Goal: Transaction & Acquisition: Purchase product/service

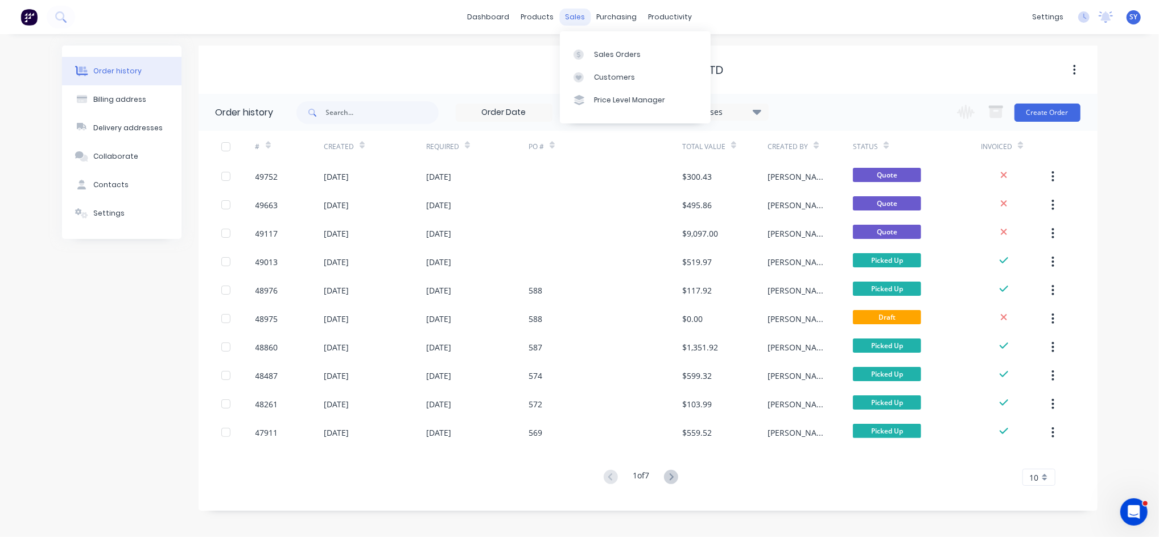
click at [573, 20] on div "sales" at bounding box center [574, 17] width 31 height 17
click at [603, 52] on div "Sales Orders" at bounding box center [617, 55] width 47 height 10
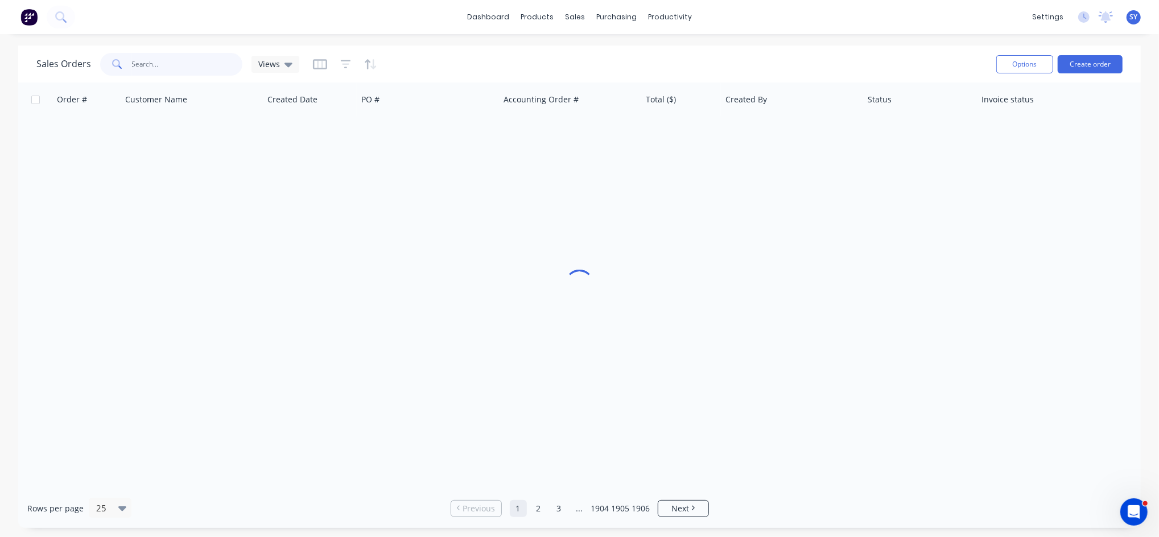
click at [198, 68] on input "text" at bounding box center [187, 64] width 111 height 23
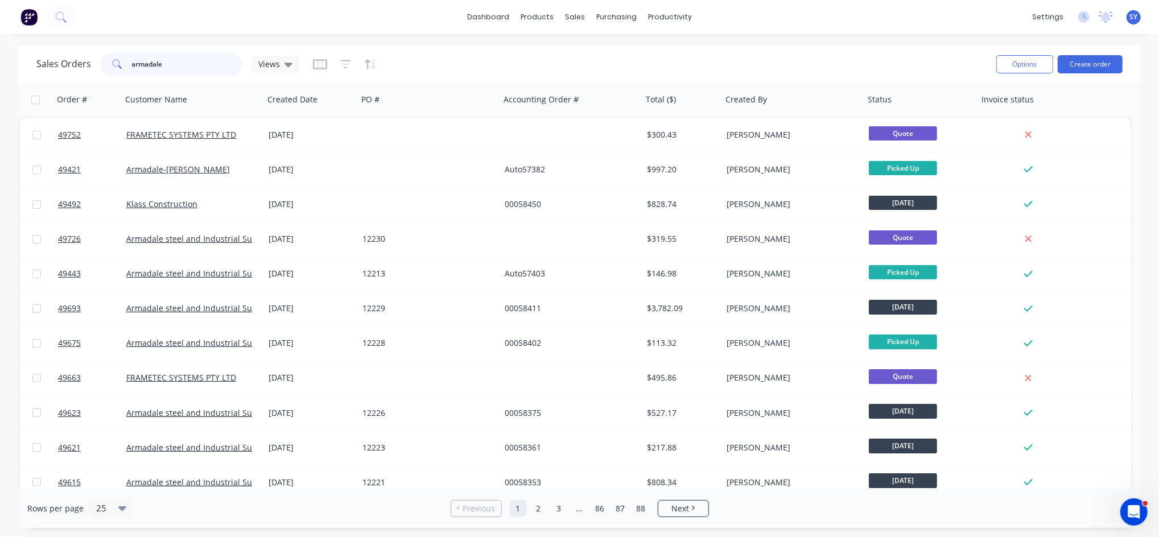
drag, startPoint x: 197, startPoint y: 68, endPoint x: 66, endPoint y: 69, distance: 131.5
click at [66, 69] on div "Sales Orders armadale Views" at bounding box center [167, 64] width 263 height 23
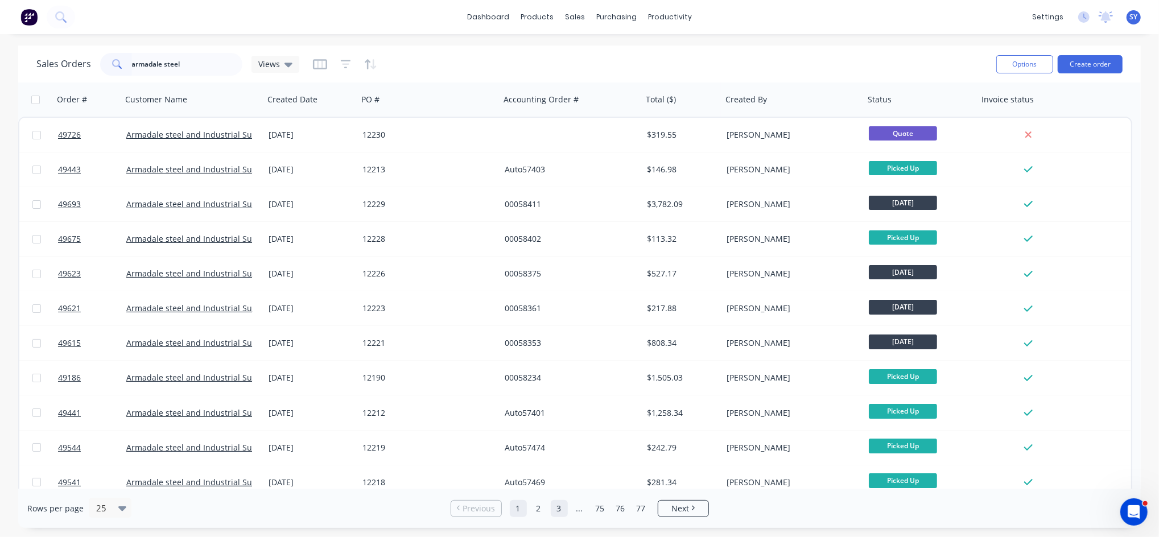
click at [541, 511] on link "2" at bounding box center [538, 508] width 17 height 17
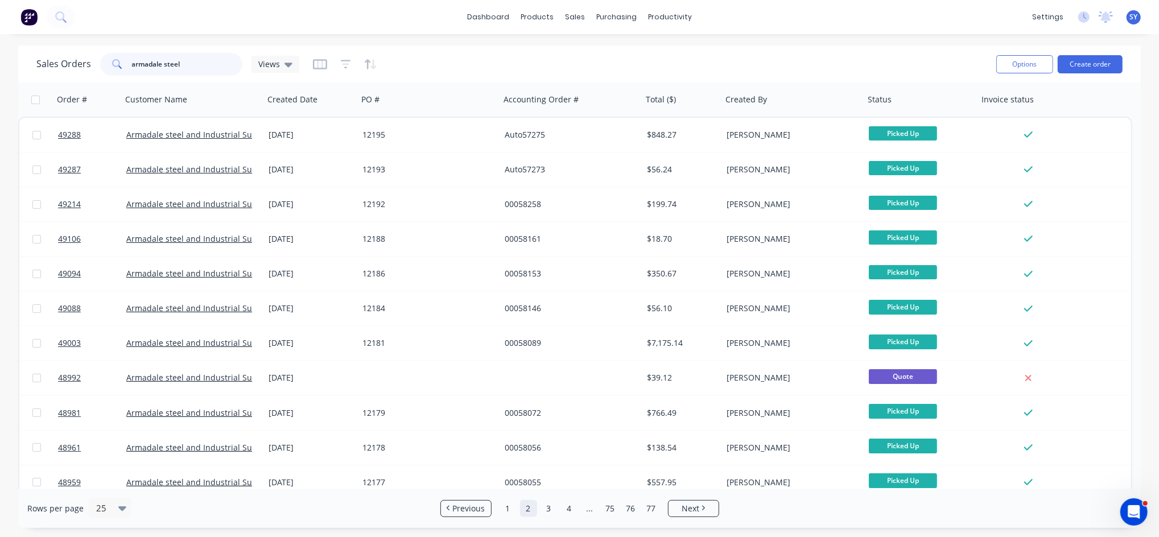
drag, startPoint x: 223, startPoint y: 68, endPoint x: 8, endPoint y: 65, distance: 214.6
click at [8, 65] on div "Sales Orders armadale steel Views Options Create order Order # Customer Name Cr…" at bounding box center [579, 287] width 1159 height 483
type input "12215"
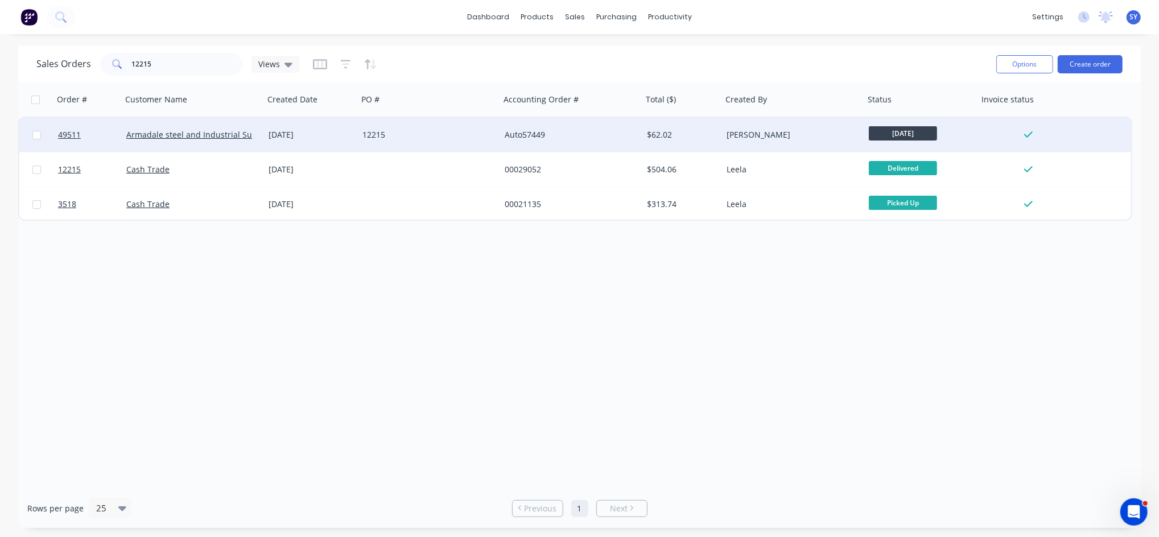
click at [397, 146] on div "12215" at bounding box center [429, 135] width 142 height 34
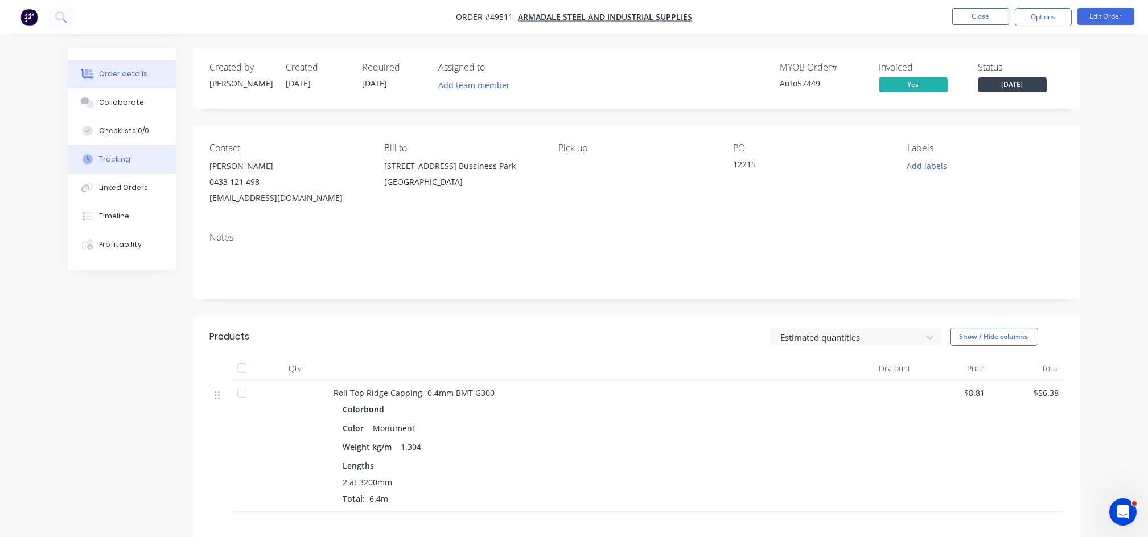
click at [111, 166] on button "Tracking" at bounding box center [122, 159] width 108 height 28
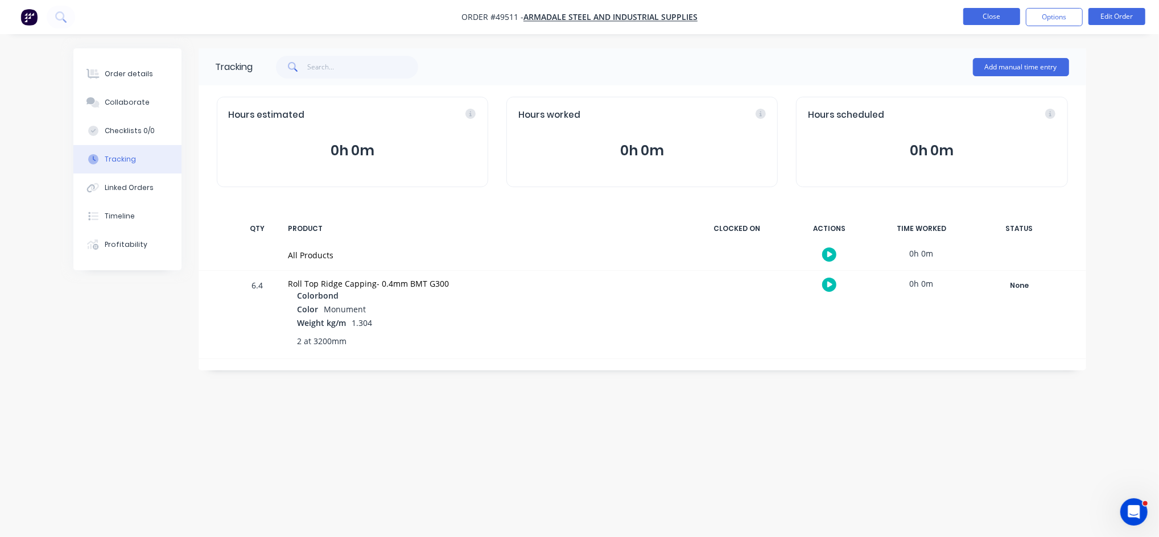
click at [997, 17] on button "Close" at bounding box center [992, 16] width 57 height 17
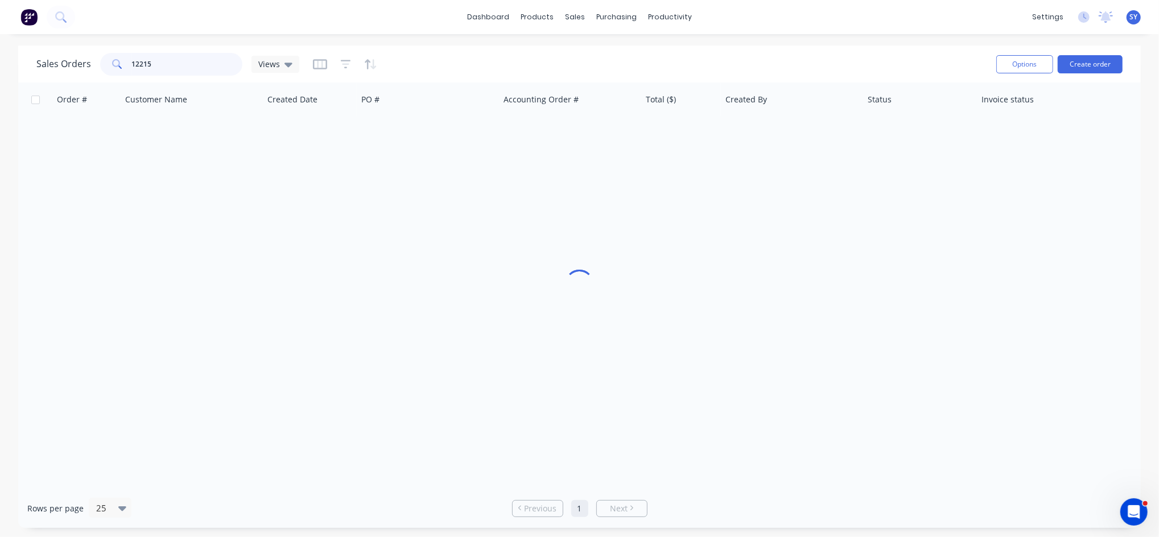
click at [157, 65] on input "12215" at bounding box center [187, 64] width 111 height 23
click at [1093, 66] on button "Create order" at bounding box center [1090, 64] width 65 height 18
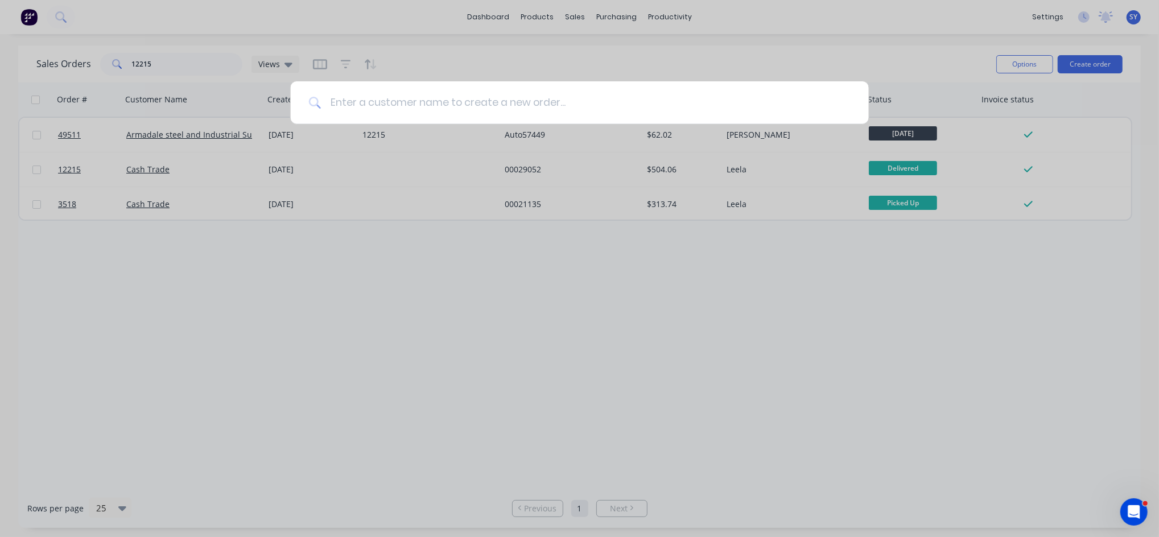
click at [618, 96] on input at bounding box center [586, 102] width 530 height 43
type input "armadale steel"
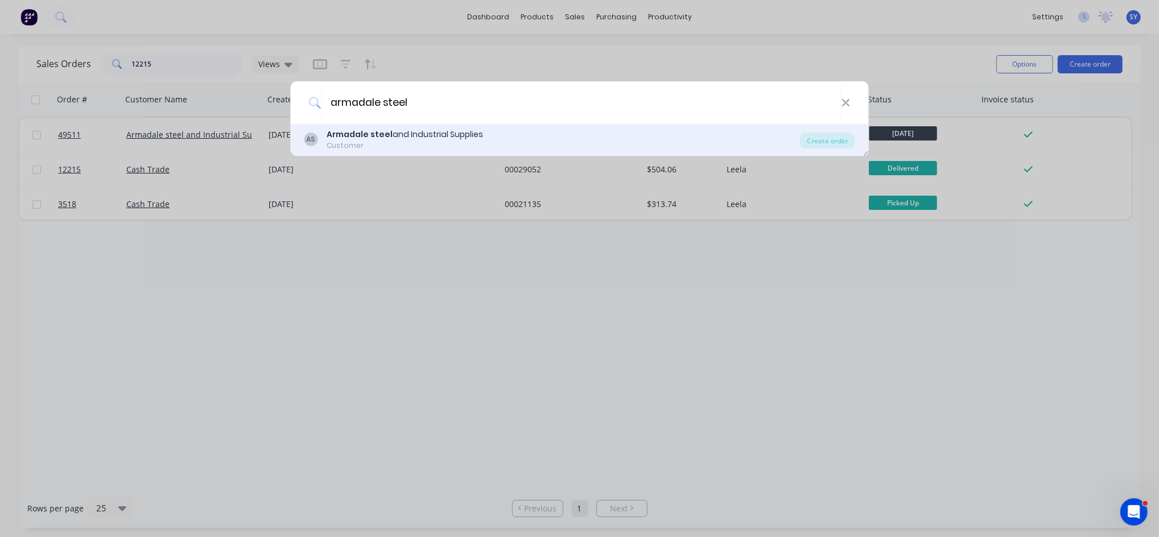
click at [540, 144] on div "AS Armadale steel and Industrial Supplies Customer" at bounding box center [552, 140] width 496 height 22
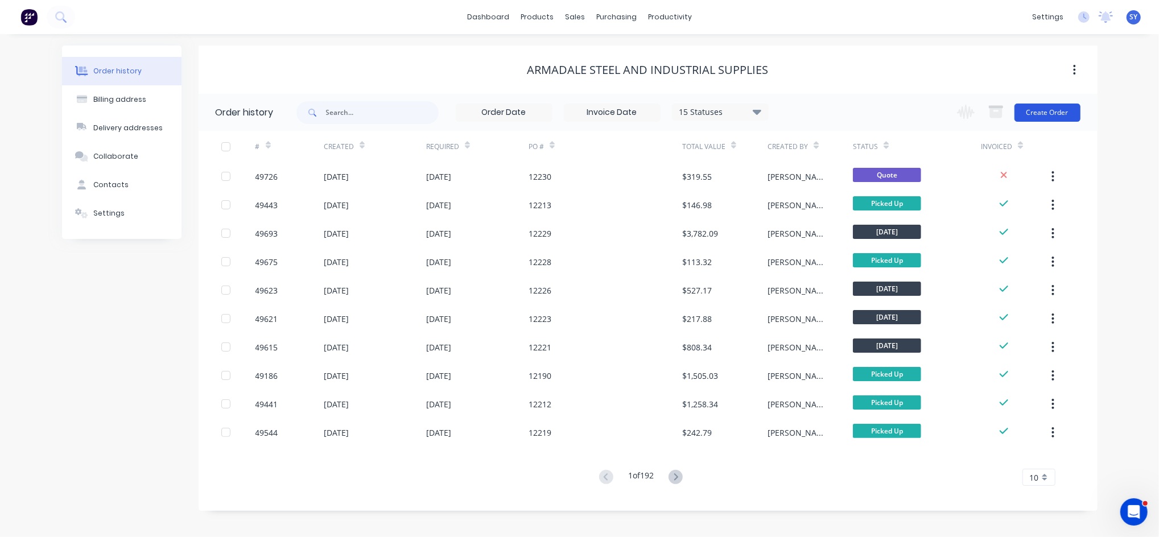
click at [1036, 112] on button "Create Order" at bounding box center [1048, 113] width 66 height 18
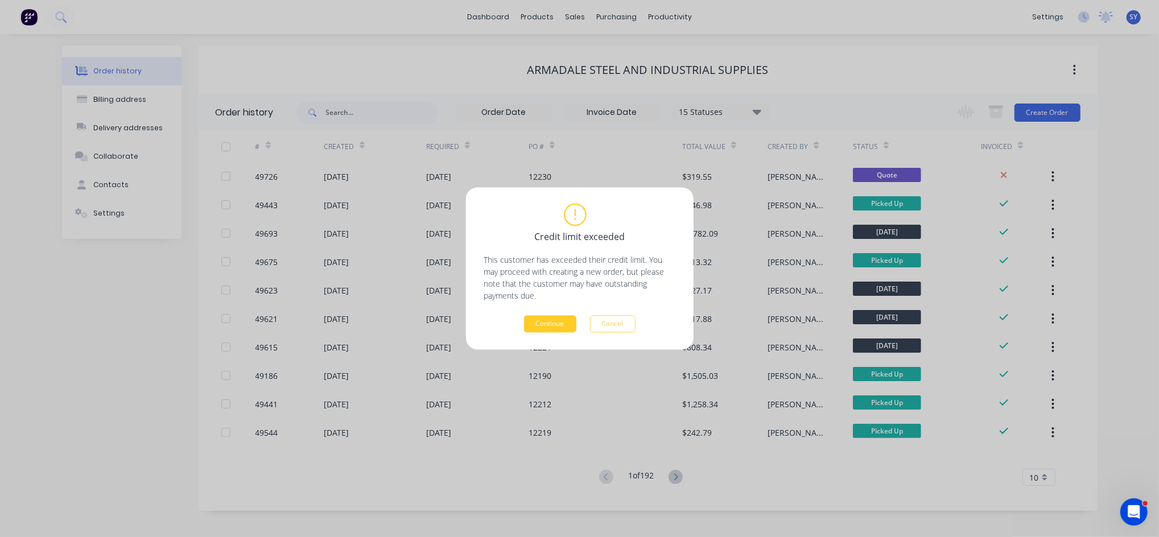
click at [543, 325] on button "Continue" at bounding box center [550, 324] width 52 height 17
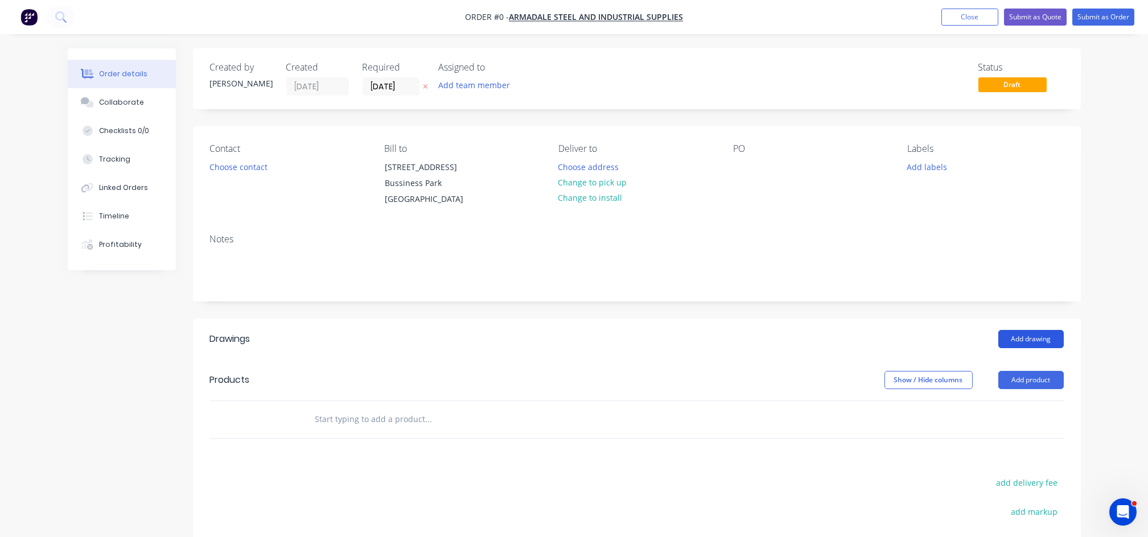
click at [1048, 340] on button "Add drawing" at bounding box center [1030, 339] width 65 height 18
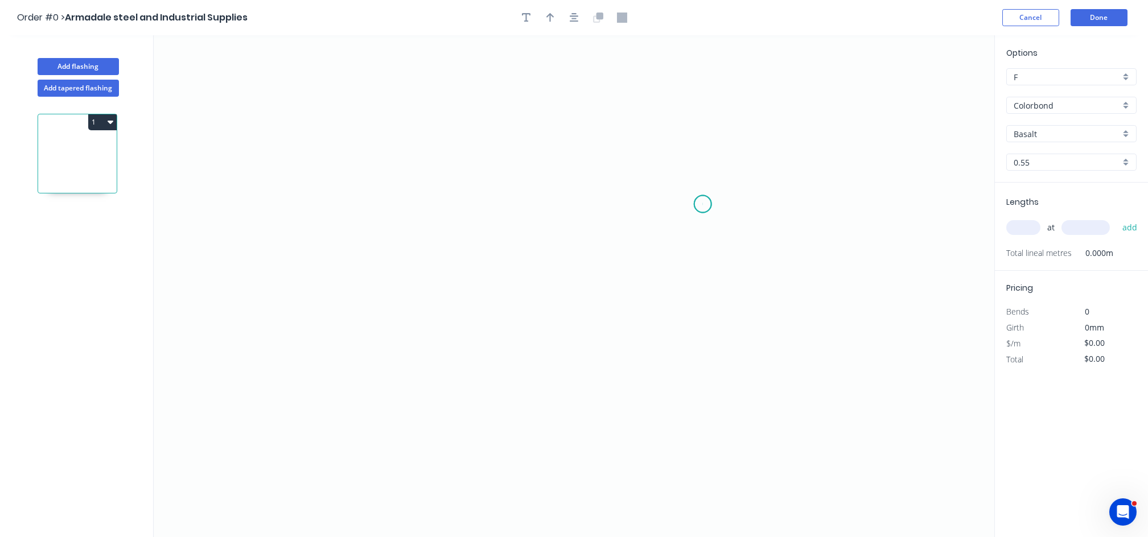
click at [703, 204] on icon "0" at bounding box center [574, 286] width 841 height 502
click at [703, 141] on icon "0" at bounding box center [574, 286] width 841 height 502
click at [611, 141] on icon at bounding box center [657, 141] width 92 height 0
click at [604, 398] on icon "0 ? ?" at bounding box center [574, 286] width 841 height 502
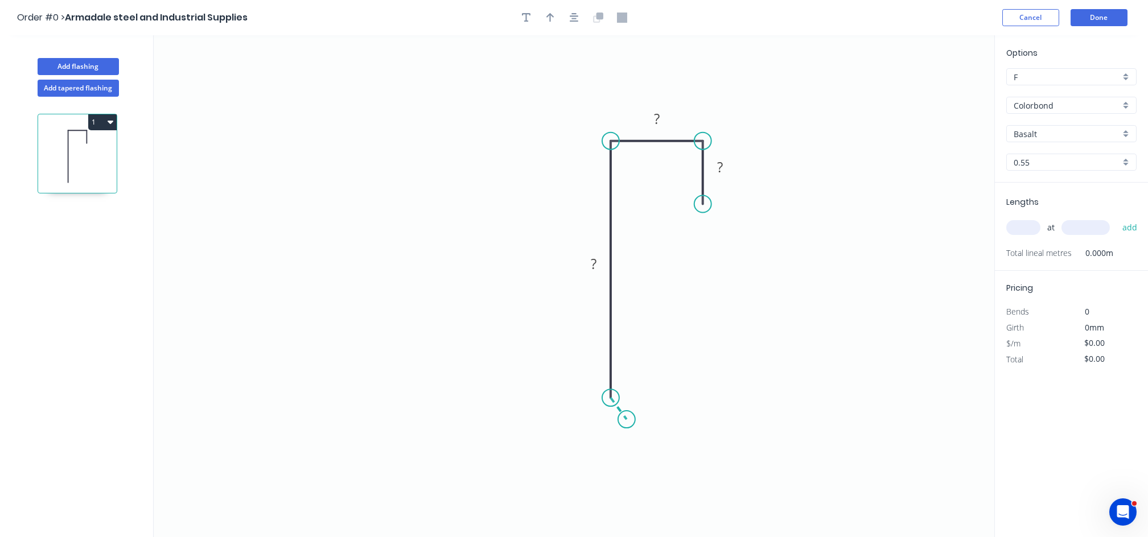
click at [627, 420] on icon "0 ? ? ?" at bounding box center [574, 286] width 841 height 502
click at [725, 161] on rect at bounding box center [720, 168] width 23 height 16
click at [655, 120] on tspan "?" at bounding box center [657, 118] width 6 height 19
click at [587, 274] on rect at bounding box center [593, 264] width 37 height 23
click at [593, 264] on tspan "?" at bounding box center [594, 263] width 6 height 19
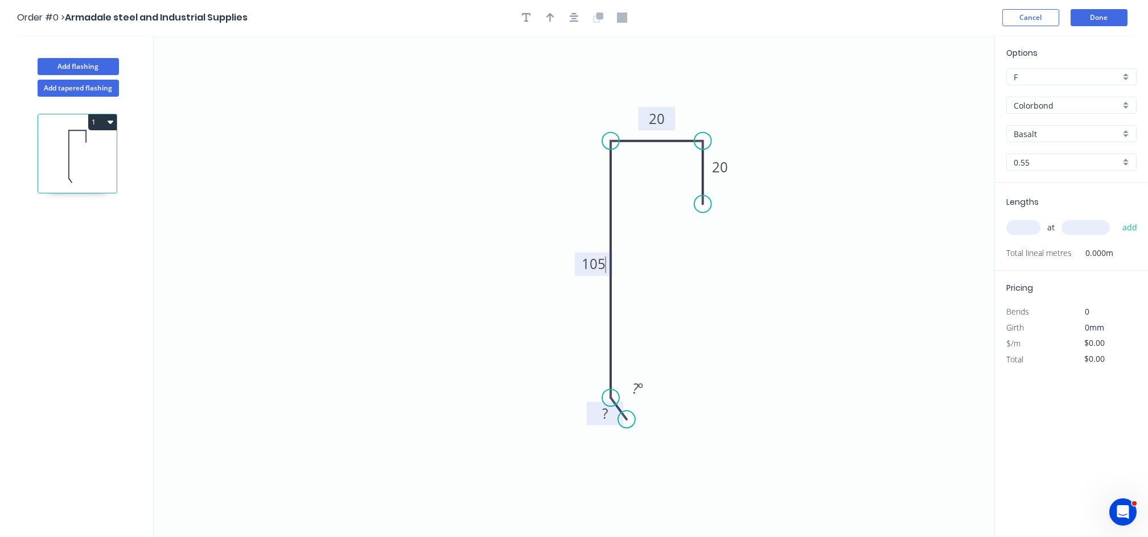
click at [609, 418] on rect at bounding box center [605, 414] width 23 height 16
click at [628, 415] on circle at bounding box center [628, 415] width 17 height 17
type input "$8.41"
click at [1098, 103] on input "Colorbond" at bounding box center [1067, 106] width 106 height 12
drag, startPoint x: 1069, startPoint y: 147, endPoint x: 1045, endPoint y: 167, distance: 30.8
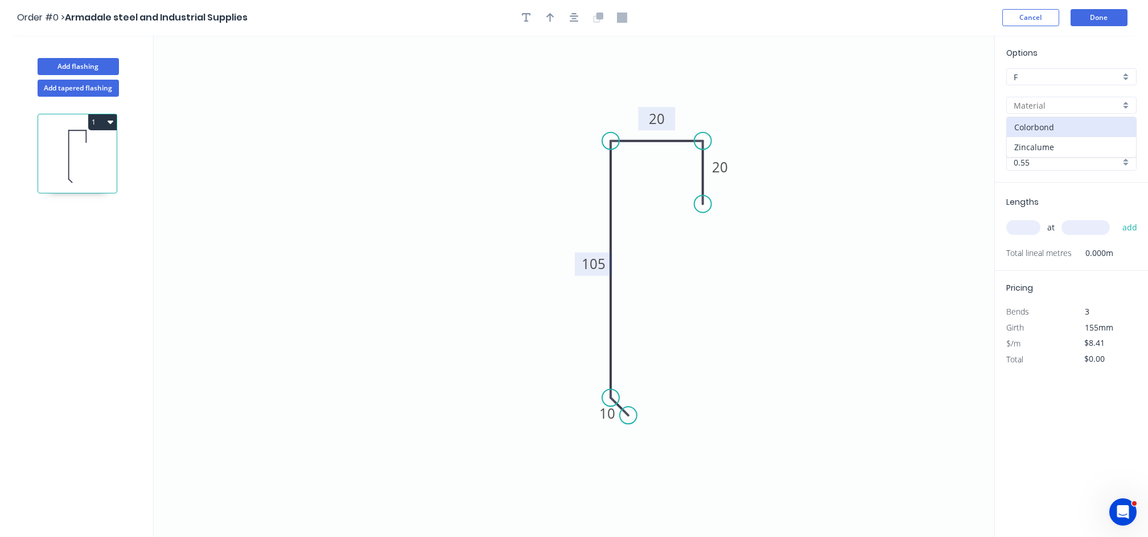
click at [1068, 148] on div "Zincalume" at bounding box center [1071, 147] width 129 height 20
type input "Zincalume"
type input "Zinc"
type input "$6.69"
click at [1025, 234] on input "text" at bounding box center [1023, 227] width 34 height 15
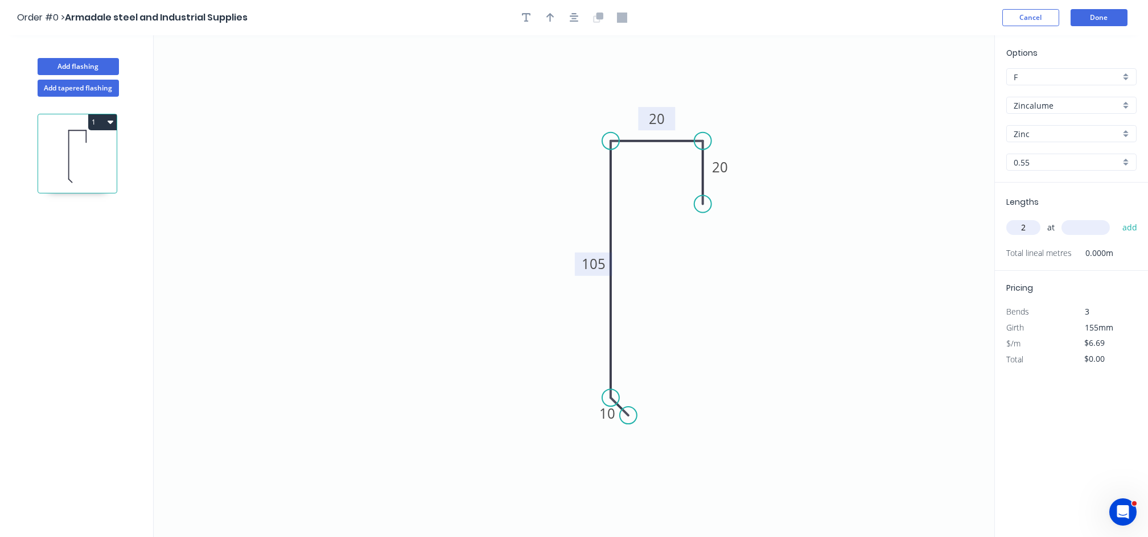
type input "2"
click at [1073, 230] on input "text" at bounding box center [1085, 227] width 48 height 15
type input "3000"
click at [1134, 228] on button "add" at bounding box center [1130, 227] width 27 height 19
type input "$40.14"
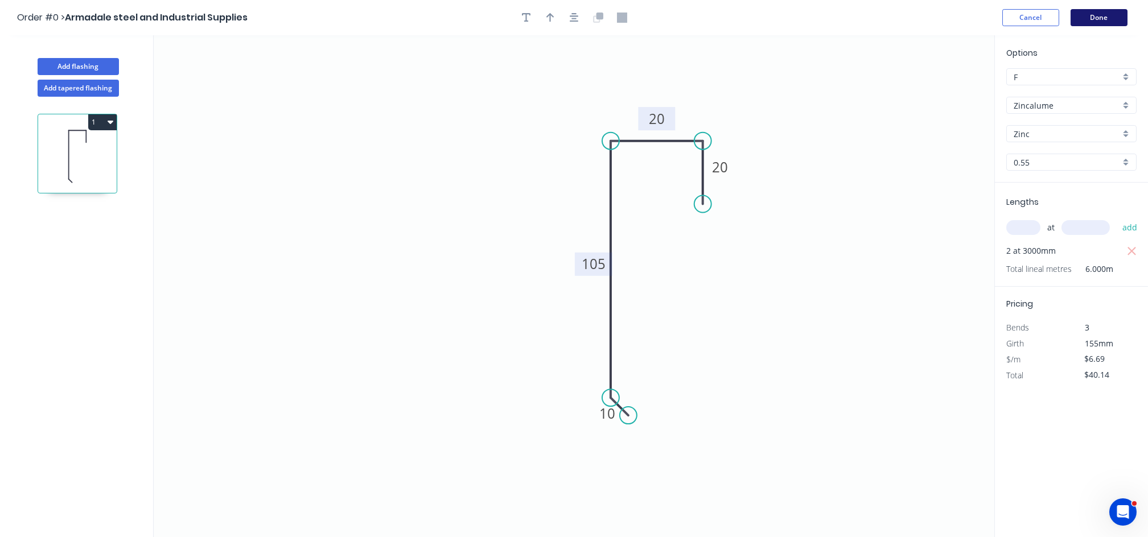
click at [1106, 22] on button "Done" at bounding box center [1099, 17] width 57 height 17
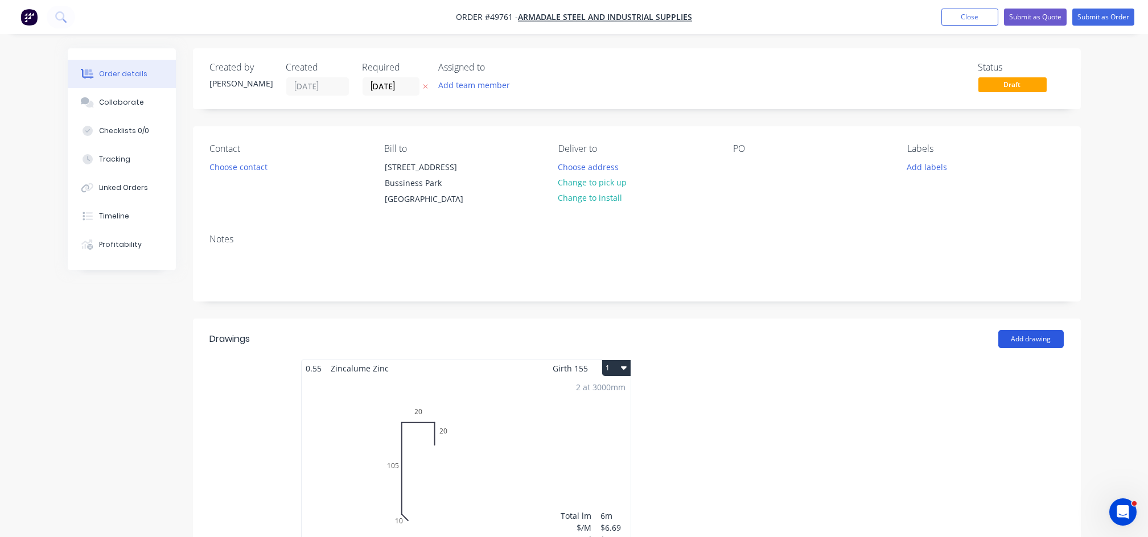
click at [1042, 346] on button "Add drawing" at bounding box center [1030, 339] width 65 height 18
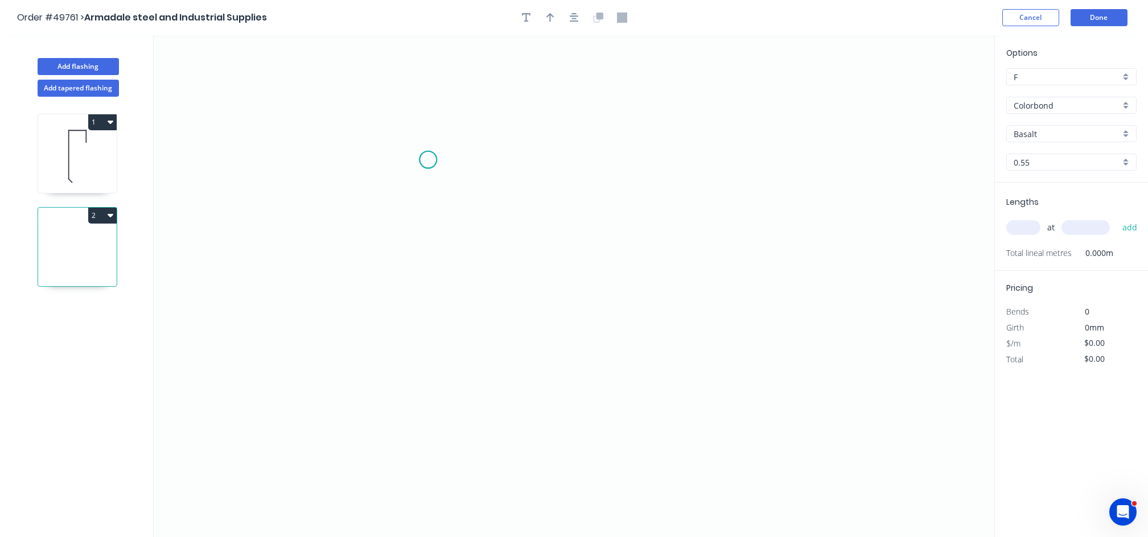
click at [428, 160] on icon "0" at bounding box center [574, 286] width 841 height 502
click at [414, 181] on icon "0" at bounding box center [574, 286] width 841 height 502
click at [404, 385] on icon "0 ?" at bounding box center [574, 286] width 841 height 502
click at [584, 385] on icon "0 ? ? ? º" at bounding box center [574, 286] width 841 height 502
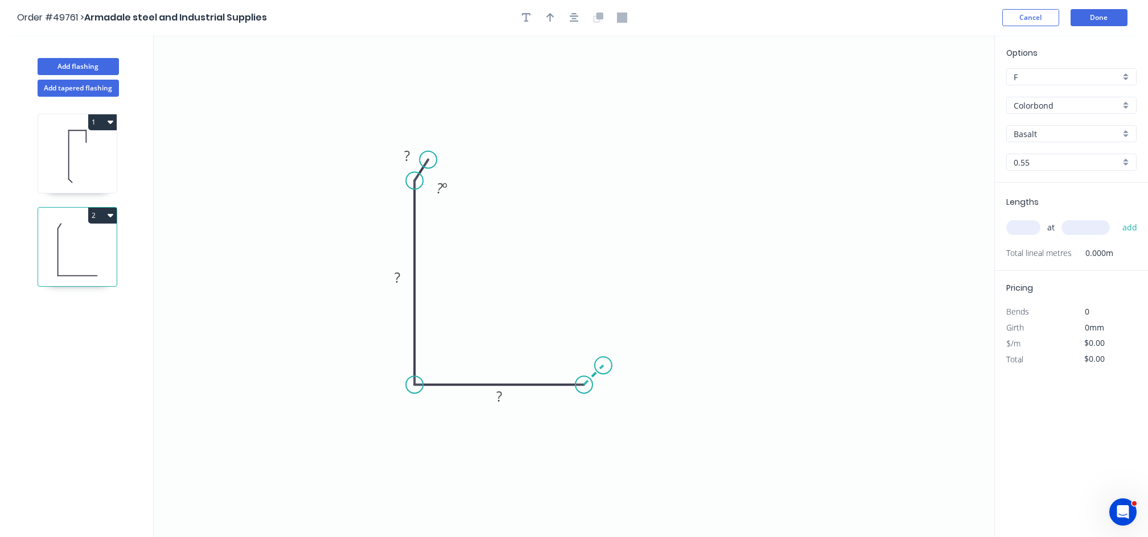
click at [603, 363] on icon "0 ? ? ? ? º" at bounding box center [574, 286] width 841 height 502
click at [410, 162] on tspan "?" at bounding box center [407, 155] width 6 height 19
click at [388, 281] on rect at bounding box center [397, 278] width 23 height 16
click at [511, 401] on rect at bounding box center [499, 396] width 37 height 23
click at [504, 395] on rect at bounding box center [499, 397] width 23 height 16
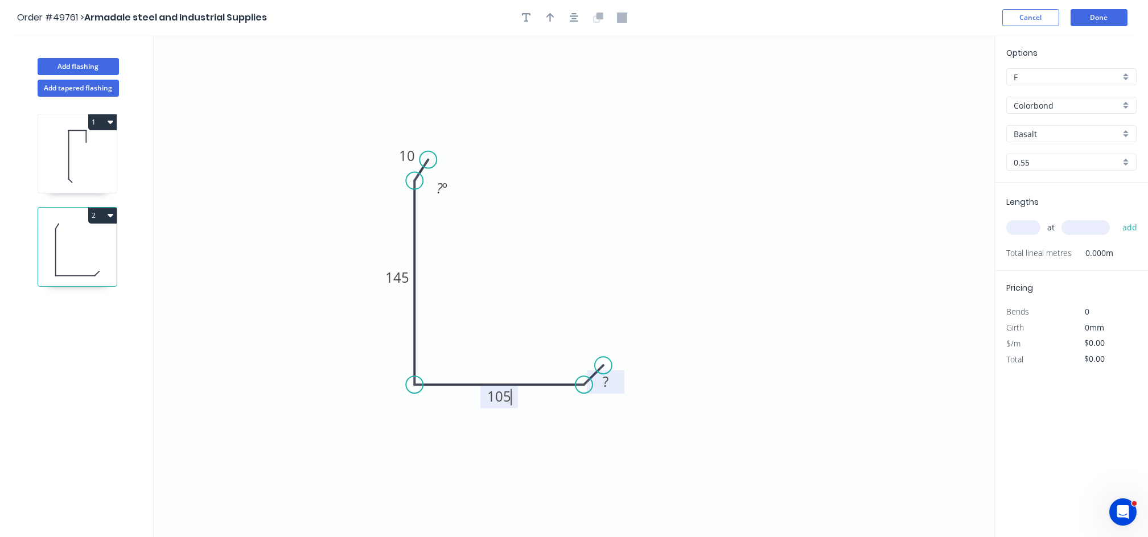
click at [611, 384] on rect at bounding box center [605, 382] width 23 height 16
click at [431, 162] on circle at bounding box center [430, 164] width 17 height 17
type input "$12.72"
click at [1129, 105] on div "Colorbond" at bounding box center [1071, 105] width 130 height 17
click at [1069, 150] on div "Zincalume" at bounding box center [1071, 147] width 129 height 20
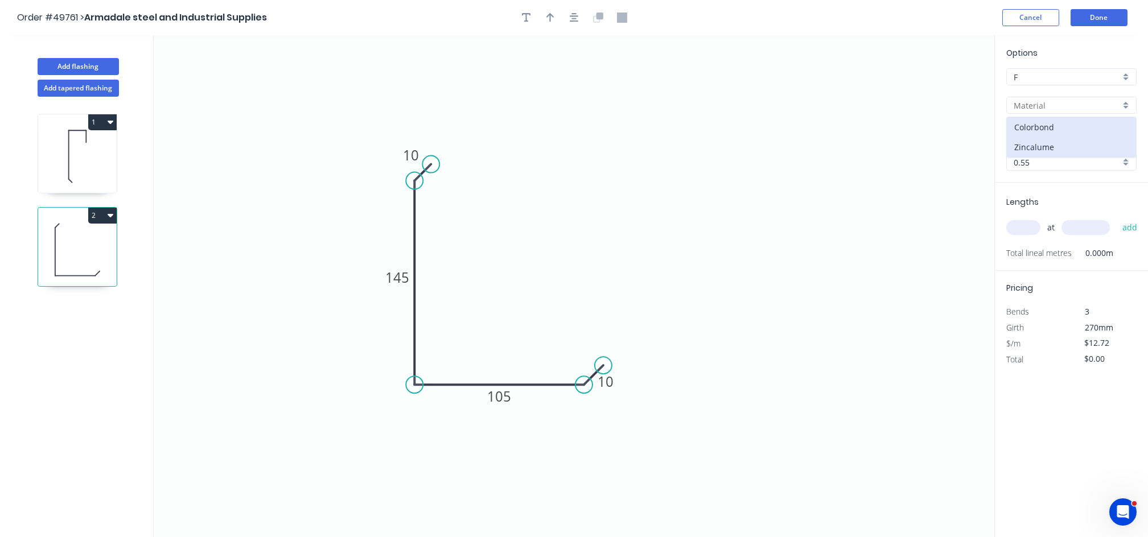
type input "Zincalume"
type input "Zinc"
type input "$7.94"
click at [1026, 232] on input "text" at bounding box center [1023, 227] width 34 height 15
type input "6"
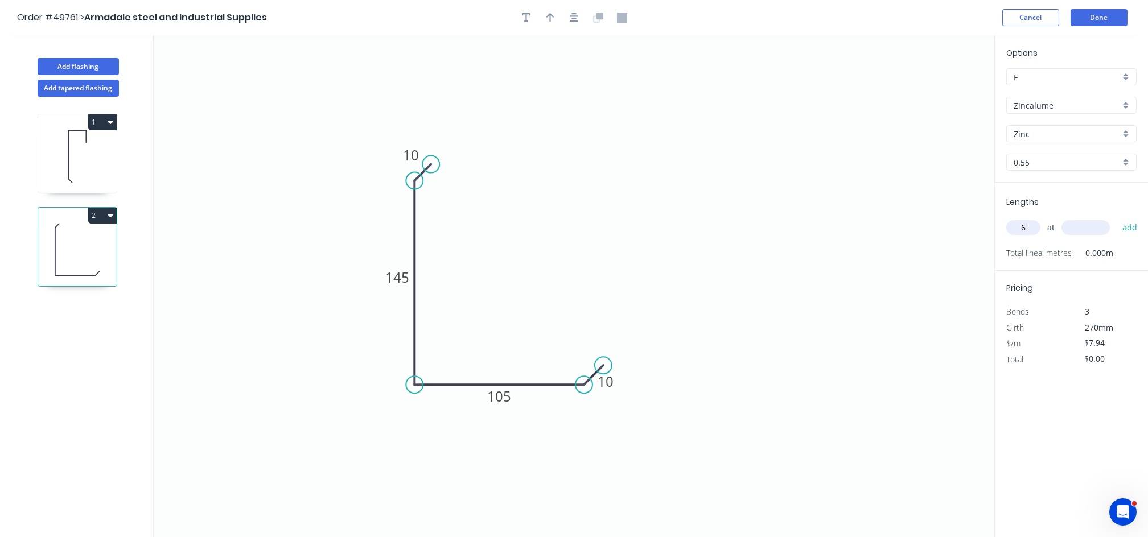
click at [1078, 229] on input "text" at bounding box center [1085, 227] width 48 height 15
type input "2400"
click at [1127, 227] on button "add" at bounding box center [1130, 227] width 27 height 19
type input "$114.34"
click at [1103, 15] on button "Done" at bounding box center [1099, 17] width 57 height 17
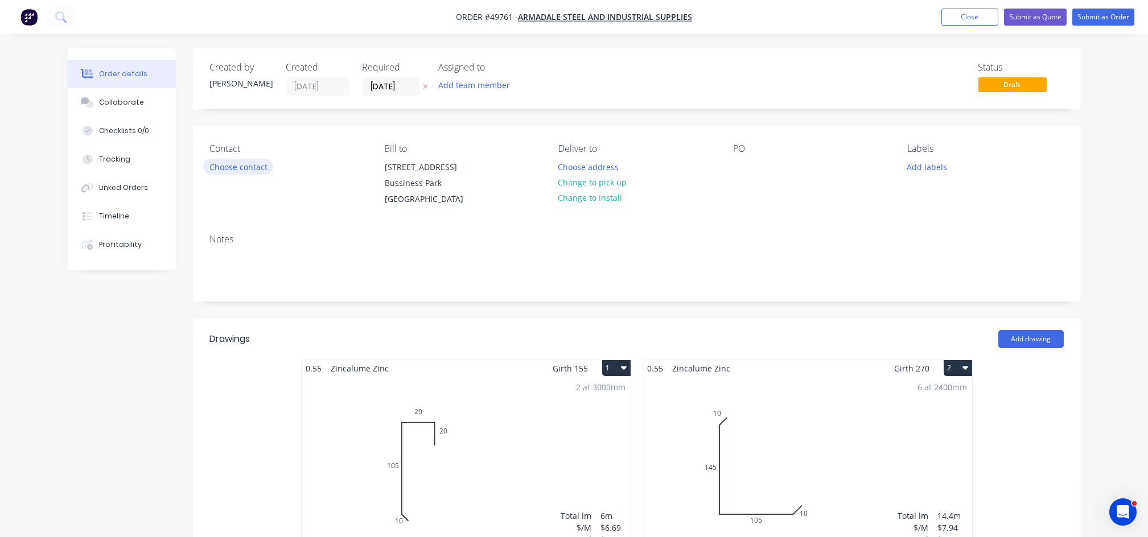
click at [266, 166] on button "Choose contact" at bounding box center [238, 166] width 70 height 15
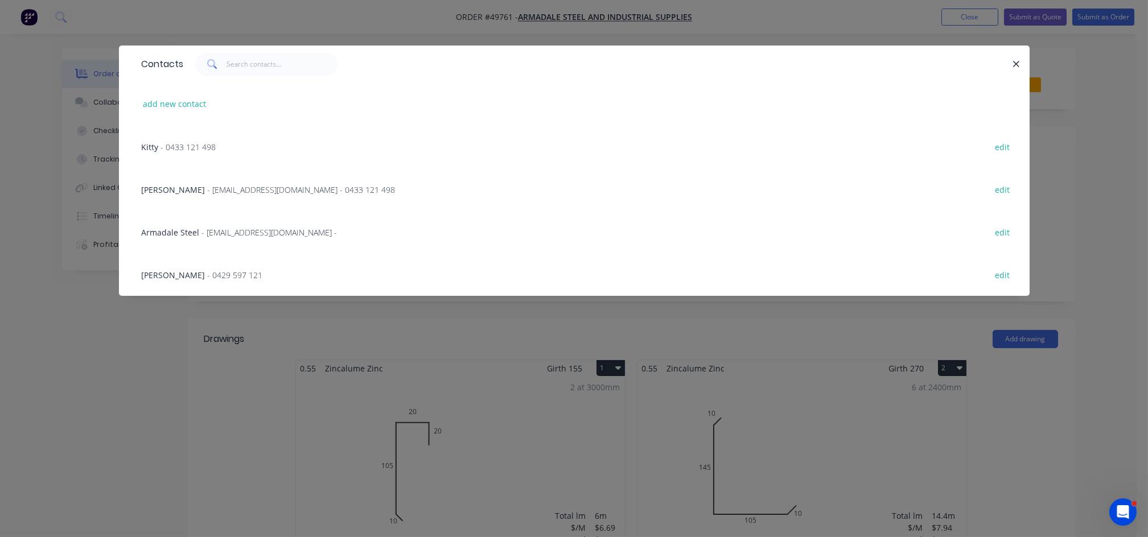
click at [208, 193] on span "- sueyap@armadalesteel.com - 0433 121 498" at bounding box center [302, 189] width 188 height 11
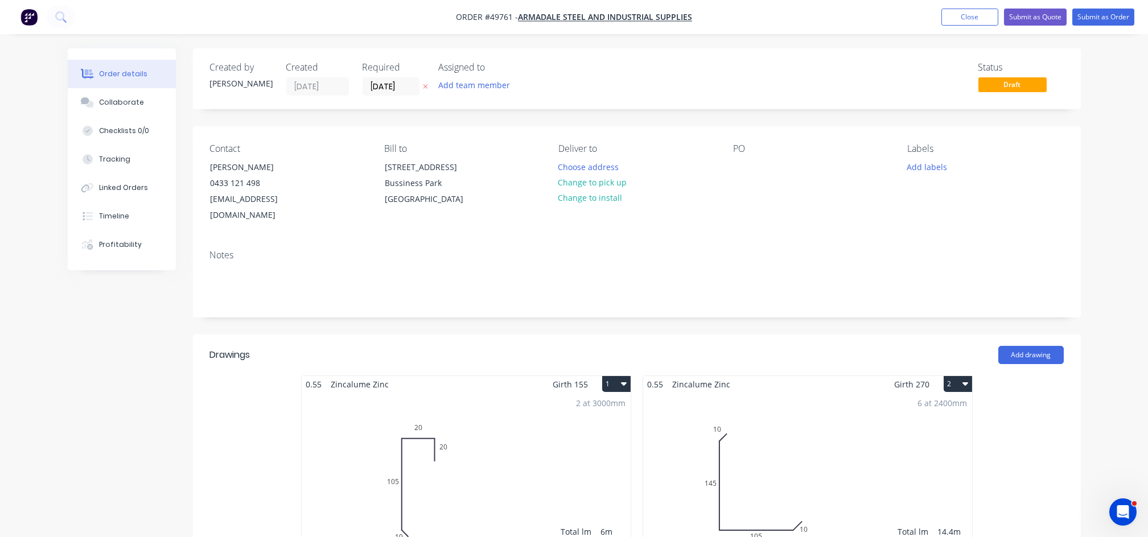
click at [732, 166] on div "Contact Sue Yap 0433 121 498 sueyap@armadalesteel.com Bill to 4 Bessemer Road F…" at bounding box center [637, 183] width 888 height 114
click at [743, 170] on div at bounding box center [742, 167] width 18 height 17
click at [590, 178] on button "Change to pick up" at bounding box center [592, 182] width 81 height 15
click at [1042, 15] on button "Submit as Quote" at bounding box center [1035, 17] width 63 height 17
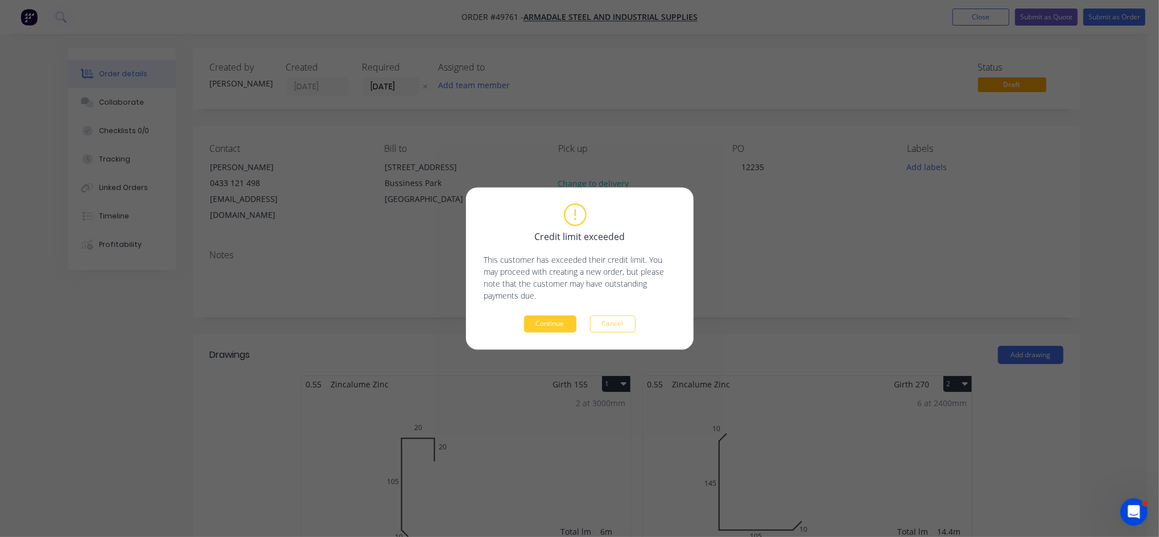
click at [559, 328] on button "Continue" at bounding box center [550, 324] width 52 height 17
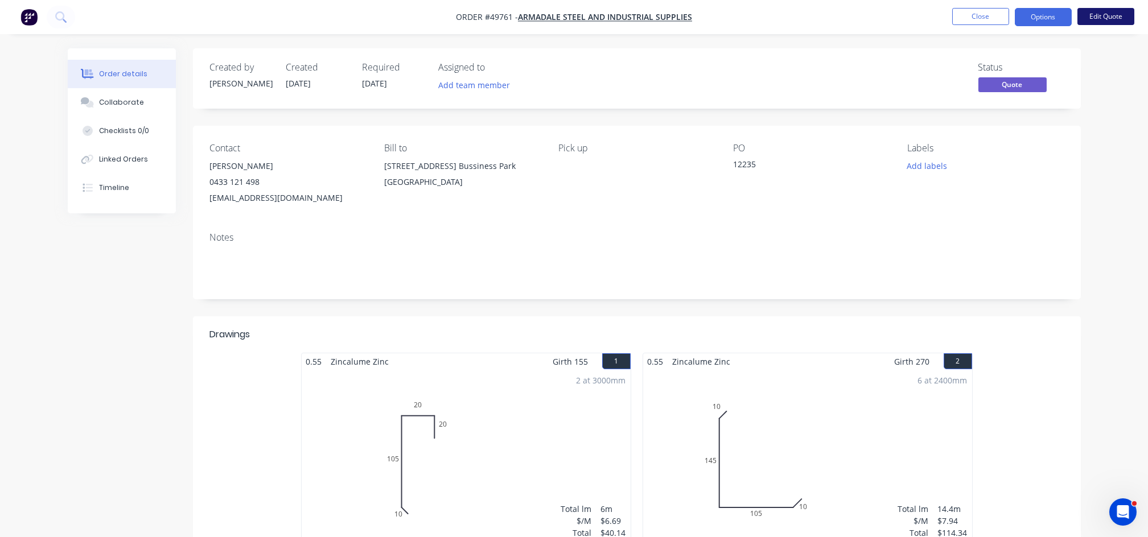
click at [1100, 21] on button "Edit Quote" at bounding box center [1105, 16] width 57 height 17
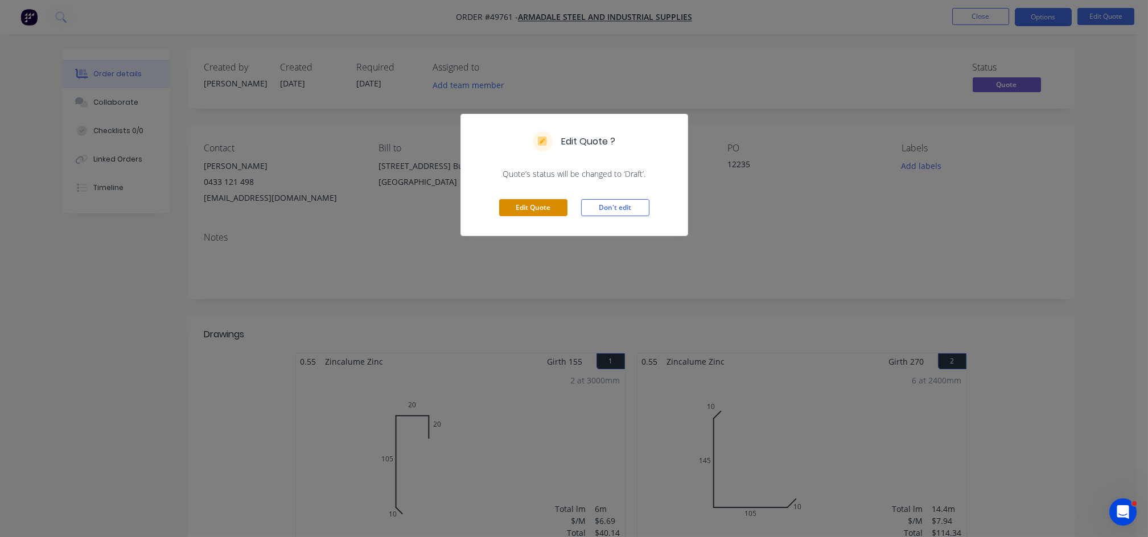
click at [538, 212] on button "Edit Quote" at bounding box center [533, 207] width 68 height 17
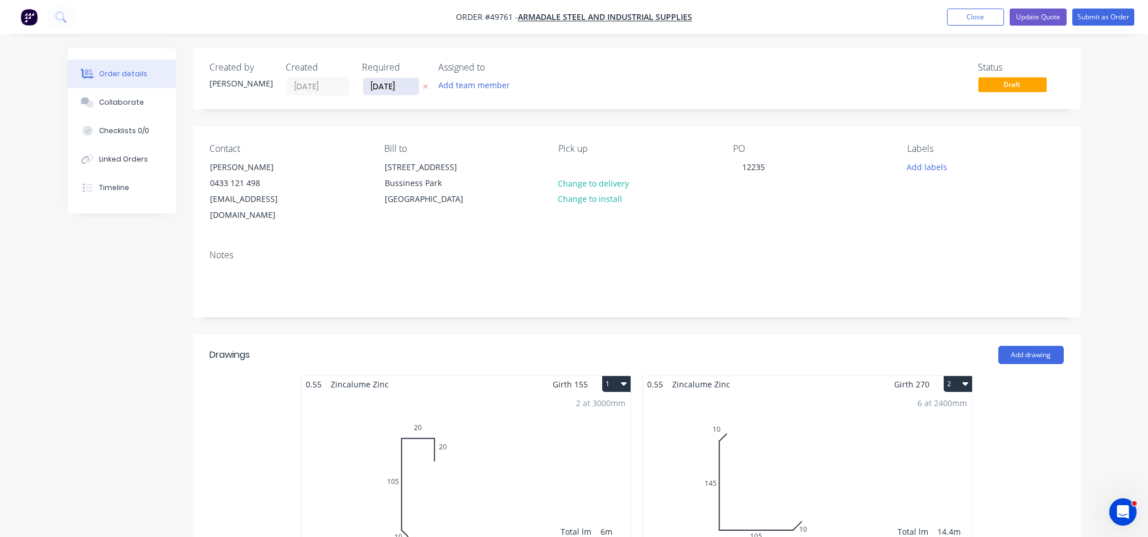
click at [388, 91] on input "[DATE]" at bounding box center [391, 86] width 56 height 17
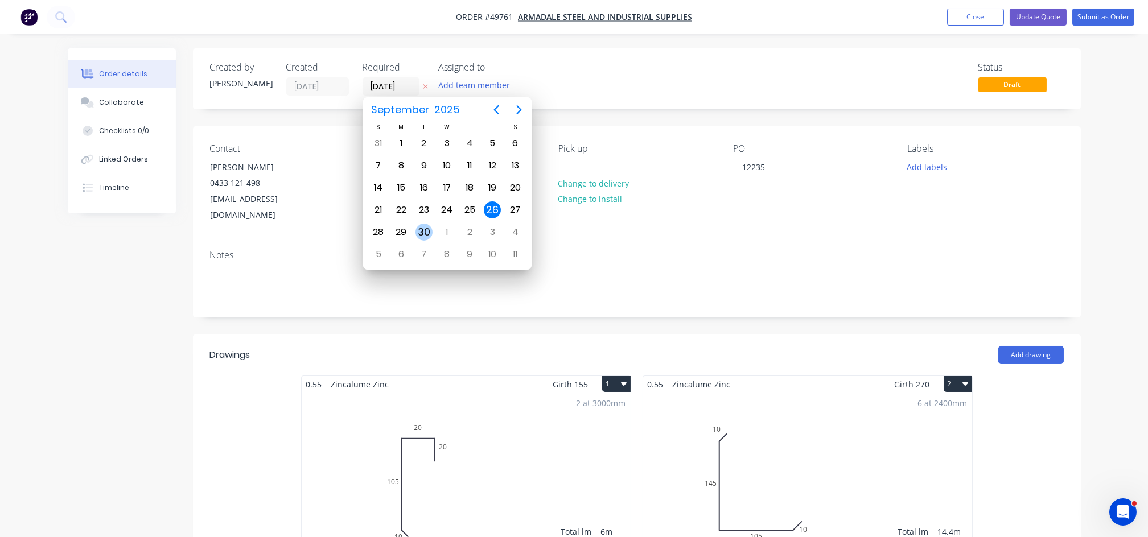
click at [424, 231] on div "30" at bounding box center [423, 232] width 17 height 17
type input "30/09/25"
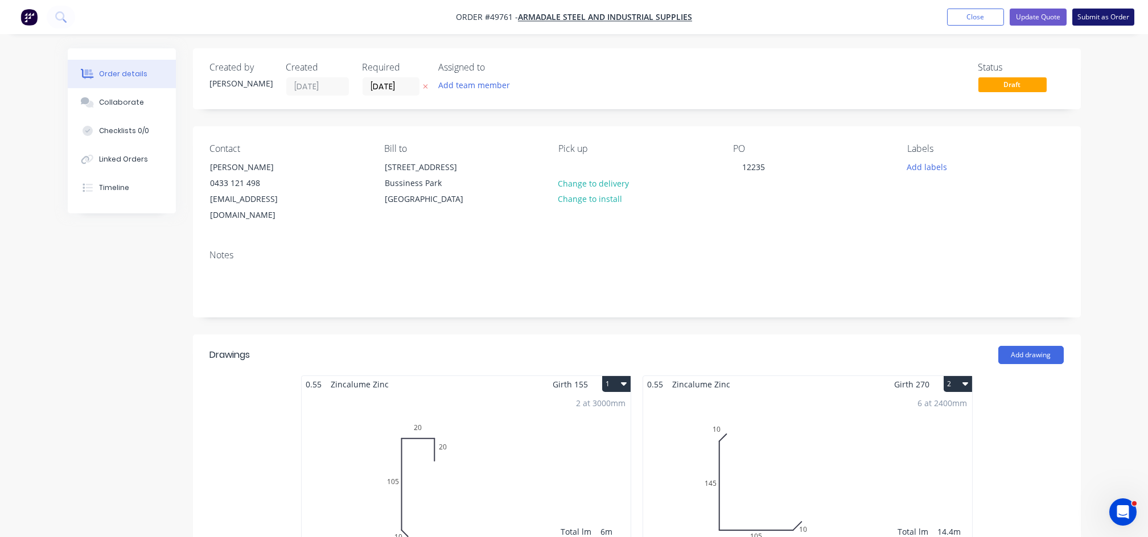
click at [1101, 20] on button "Submit as Order" at bounding box center [1103, 17] width 62 height 17
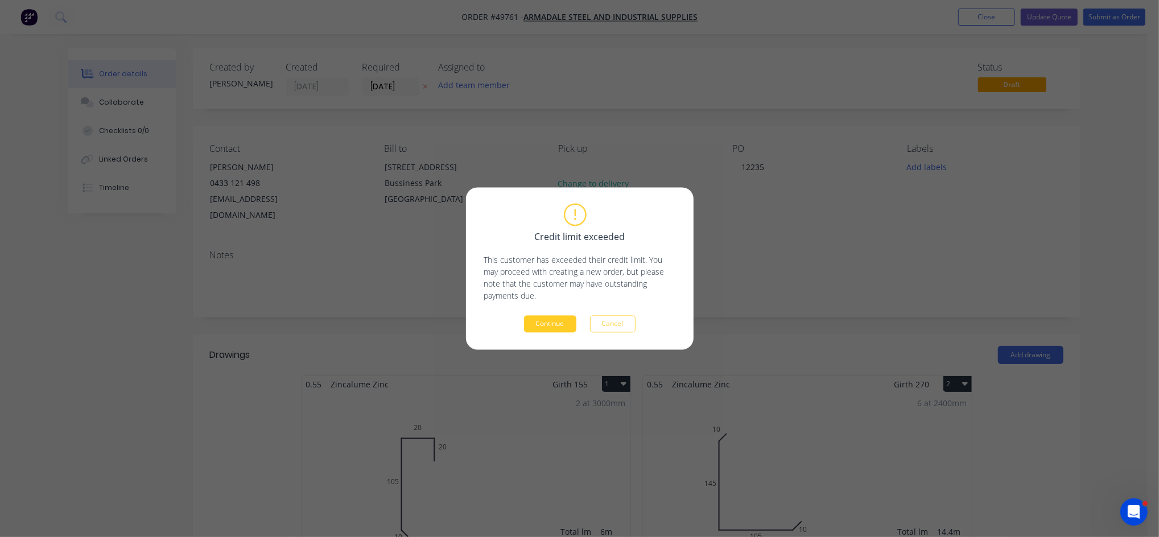
click at [548, 328] on button "Continue" at bounding box center [550, 324] width 52 height 17
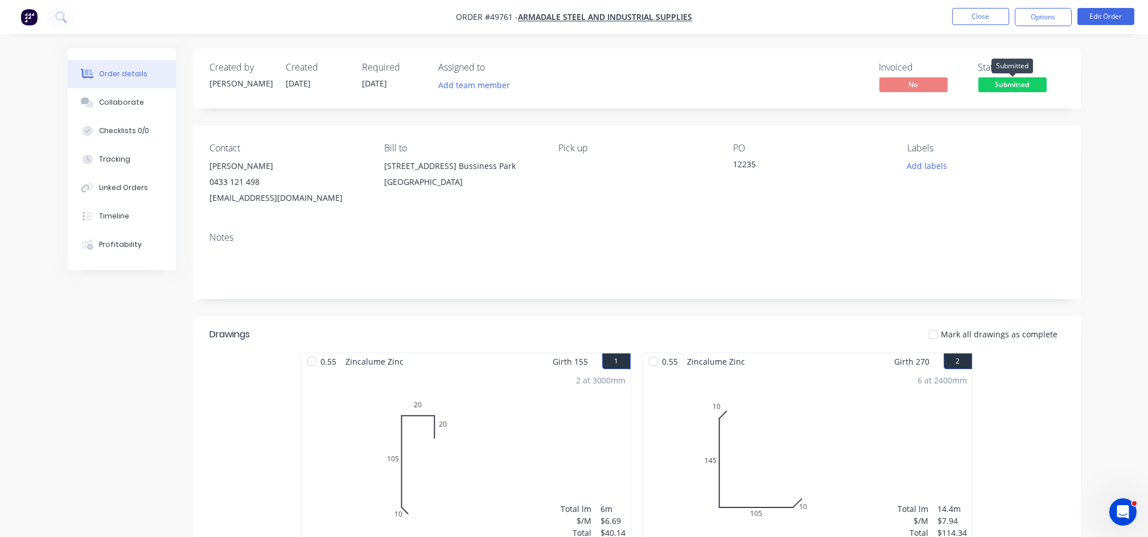
click at [1013, 85] on span "Submitted" at bounding box center [1012, 84] width 68 height 14
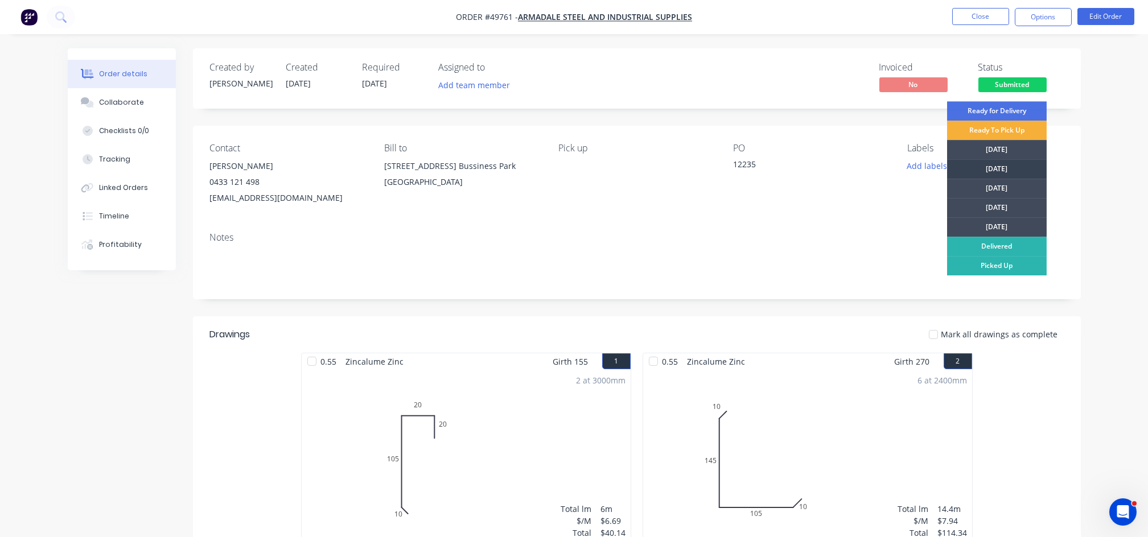
click at [999, 168] on div "[DATE]" at bounding box center [997, 168] width 100 height 19
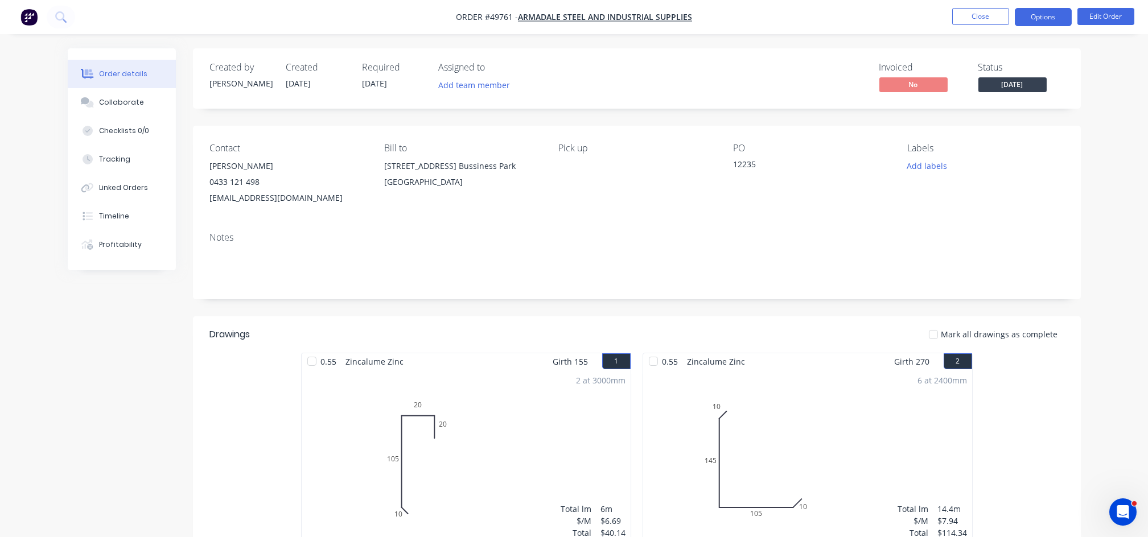
click at [1057, 16] on button "Options" at bounding box center [1043, 17] width 57 height 18
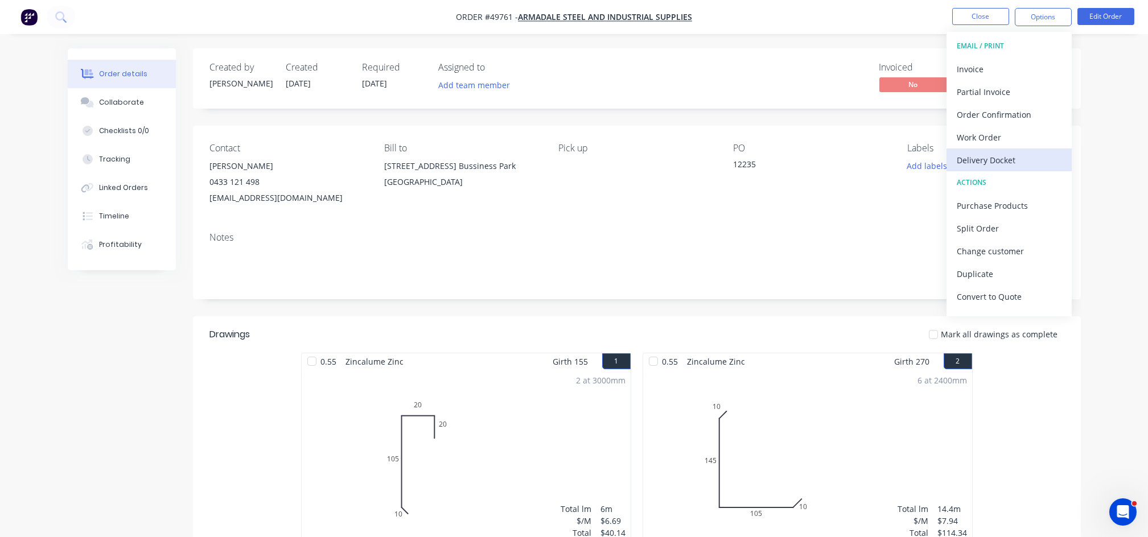
click at [981, 161] on div "Delivery Docket" at bounding box center [1009, 160] width 105 height 17
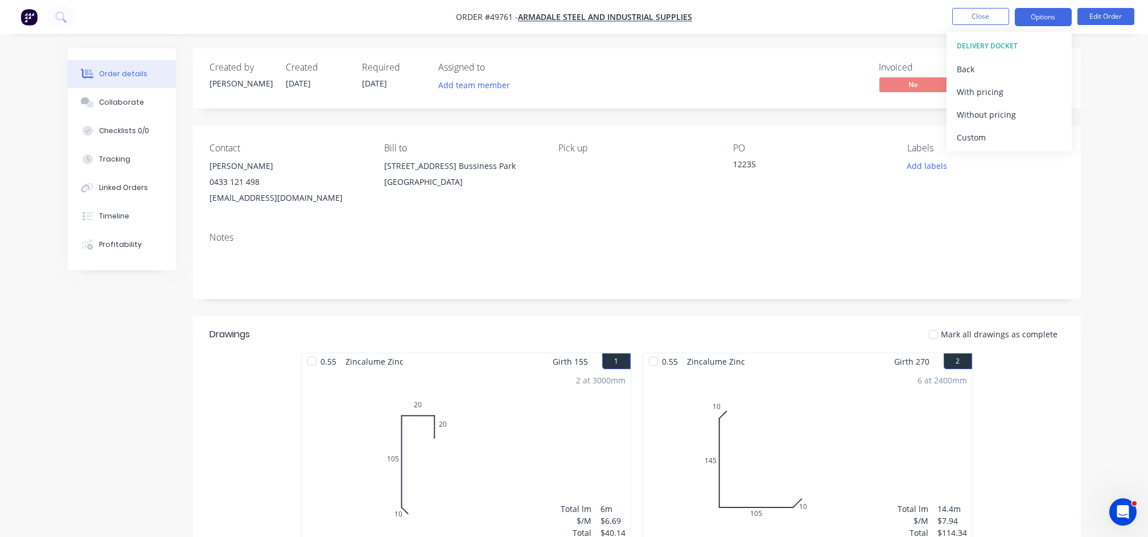
click at [1031, 20] on button "Options" at bounding box center [1043, 17] width 57 height 18
click at [1034, 21] on button "Options" at bounding box center [1043, 17] width 57 height 18
click at [989, 117] on div "Without pricing" at bounding box center [1009, 114] width 105 height 17
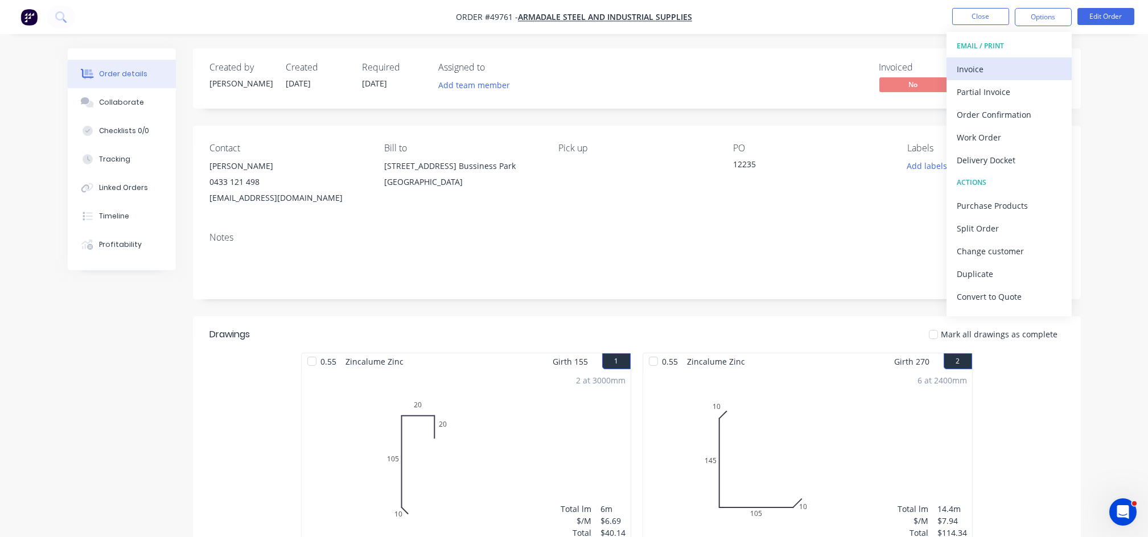
click at [968, 68] on div "Invoice" at bounding box center [1009, 69] width 105 height 17
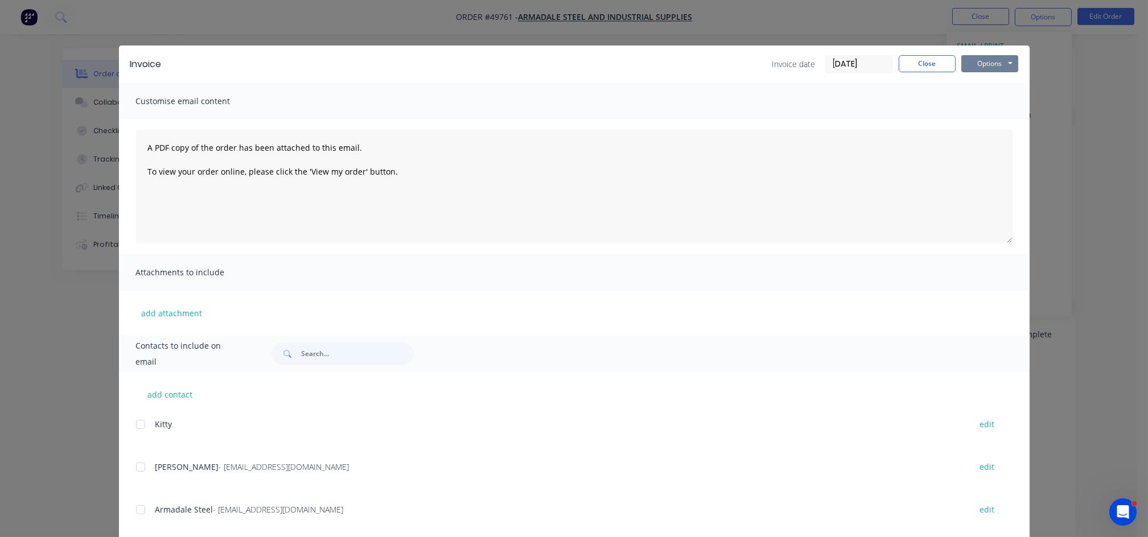
click at [969, 69] on button "Options" at bounding box center [989, 63] width 57 height 17
click at [982, 124] on button "Email" at bounding box center [997, 121] width 73 height 19
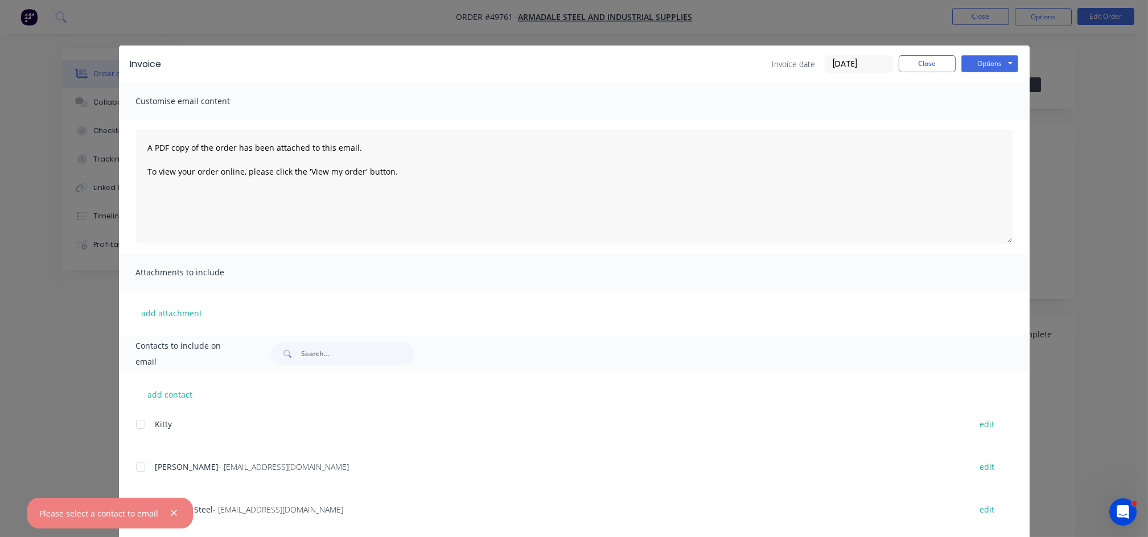
click at [140, 468] on div at bounding box center [140, 467] width 23 height 23
click at [997, 62] on button "Options" at bounding box center [989, 63] width 57 height 17
click at [982, 120] on button "Email" at bounding box center [997, 121] width 73 height 19
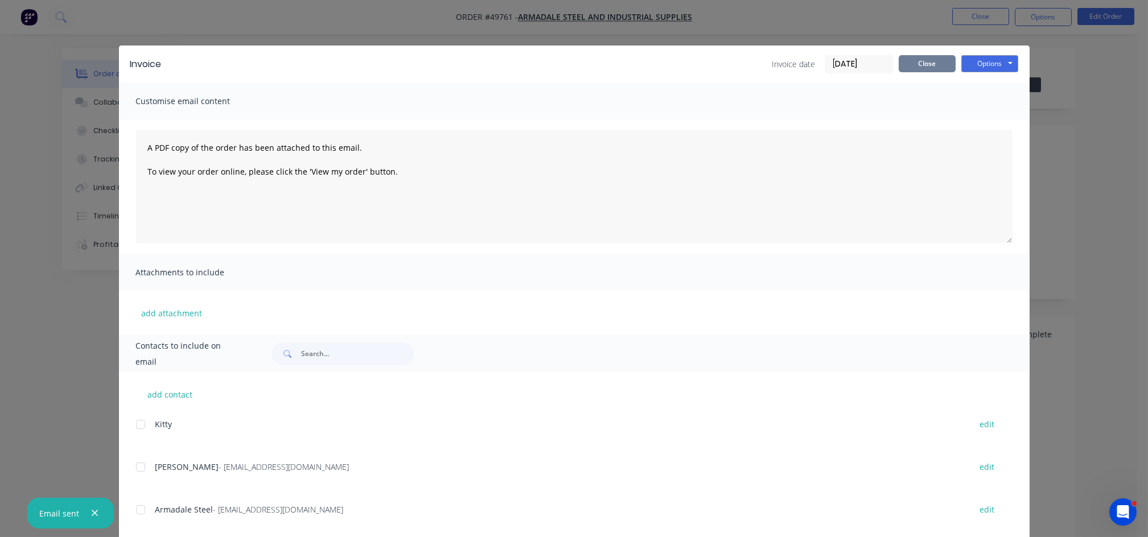
click at [920, 67] on button "Close" at bounding box center [927, 63] width 57 height 17
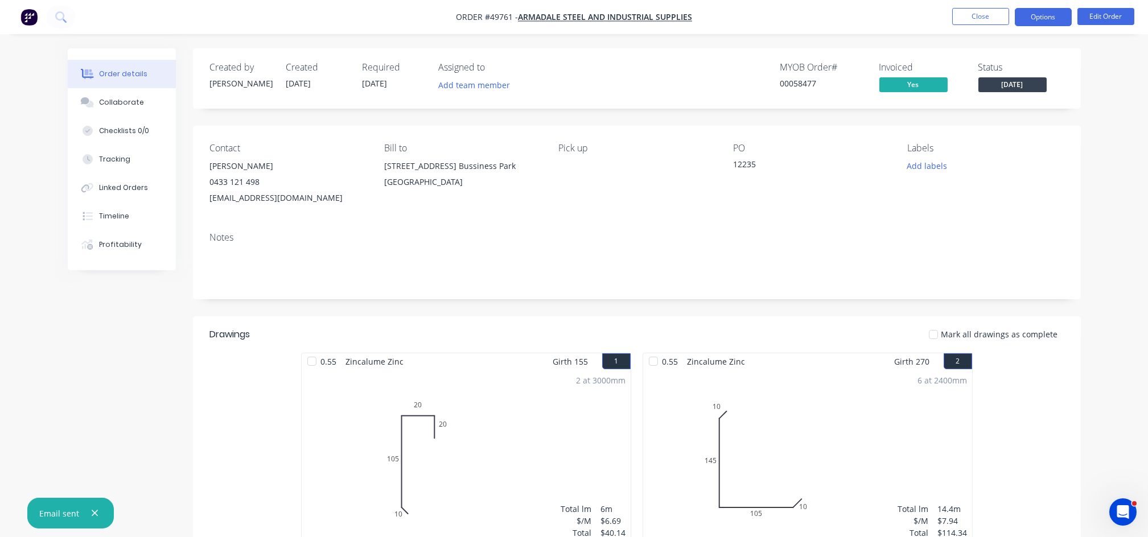
click at [1042, 22] on button "Options" at bounding box center [1043, 17] width 57 height 18
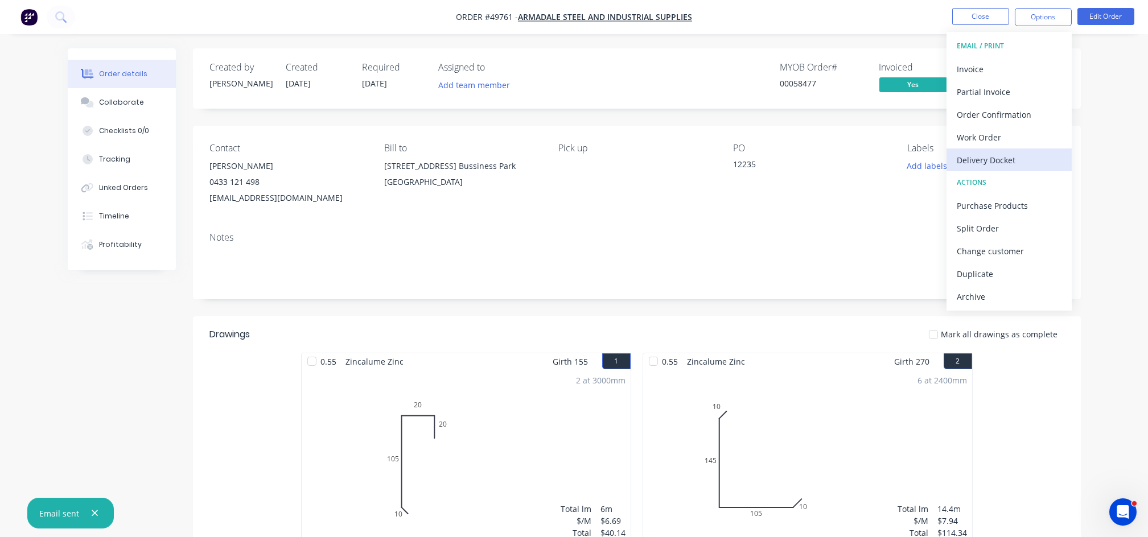
click at [994, 163] on div "Delivery Docket" at bounding box center [1009, 160] width 105 height 17
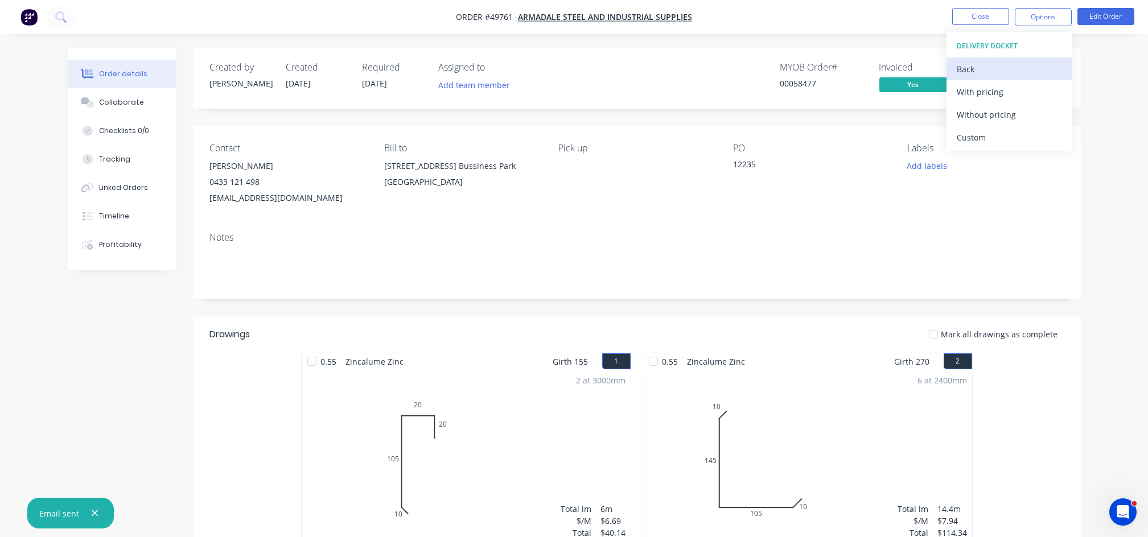
click at [997, 69] on div "Back" at bounding box center [1009, 69] width 105 height 17
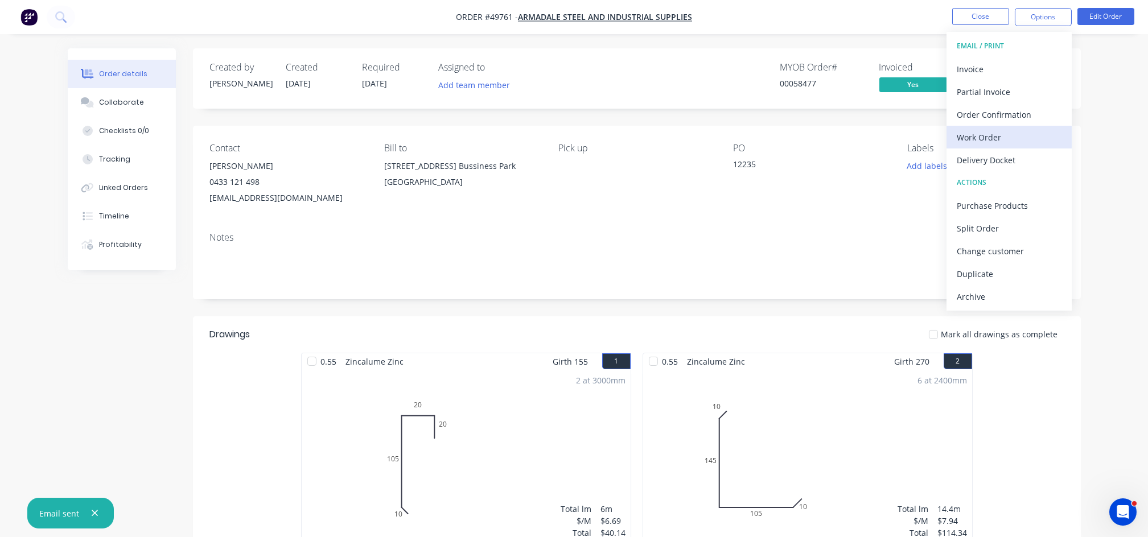
click at [1004, 139] on div "Work Order" at bounding box center [1009, 137] width 105 height 17
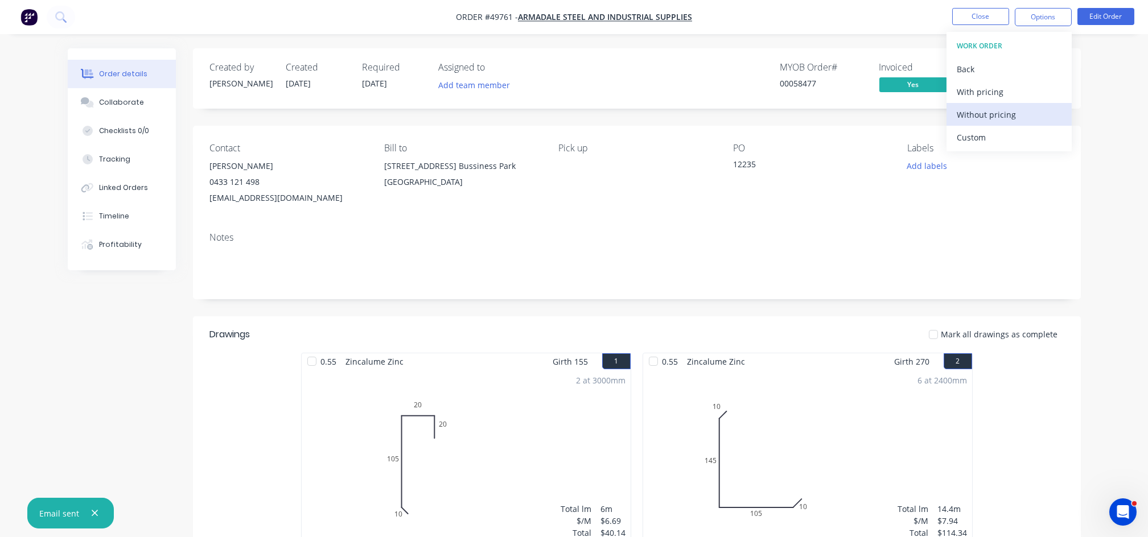
click at [1006, 114] on div "Without pricing" at bounding box center [1009, 114] width 105 height 17
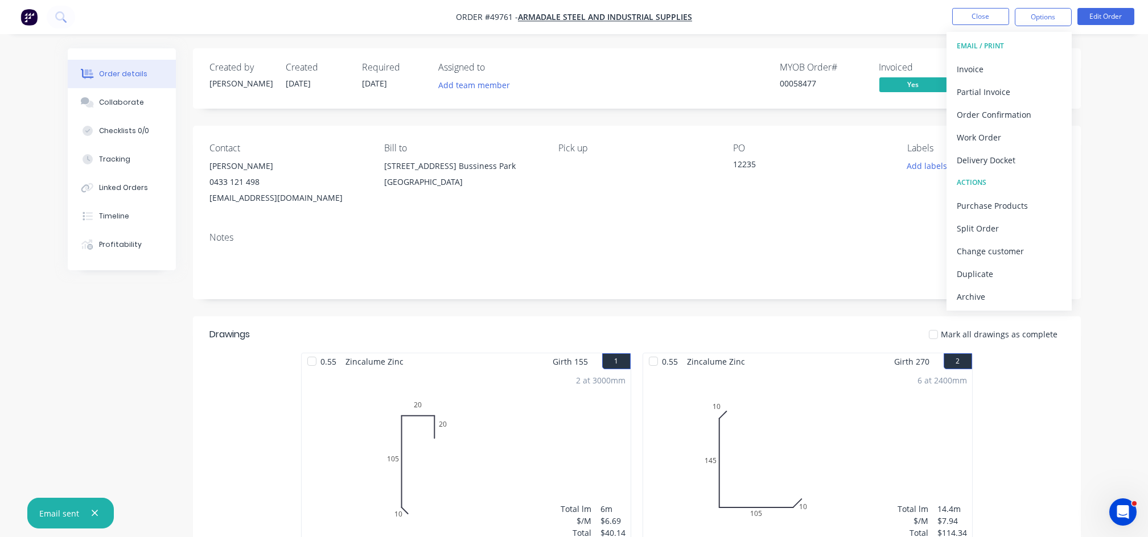
click at [668, 283] on div "Notes" at bounding box center [637, 261] width 888 height 76
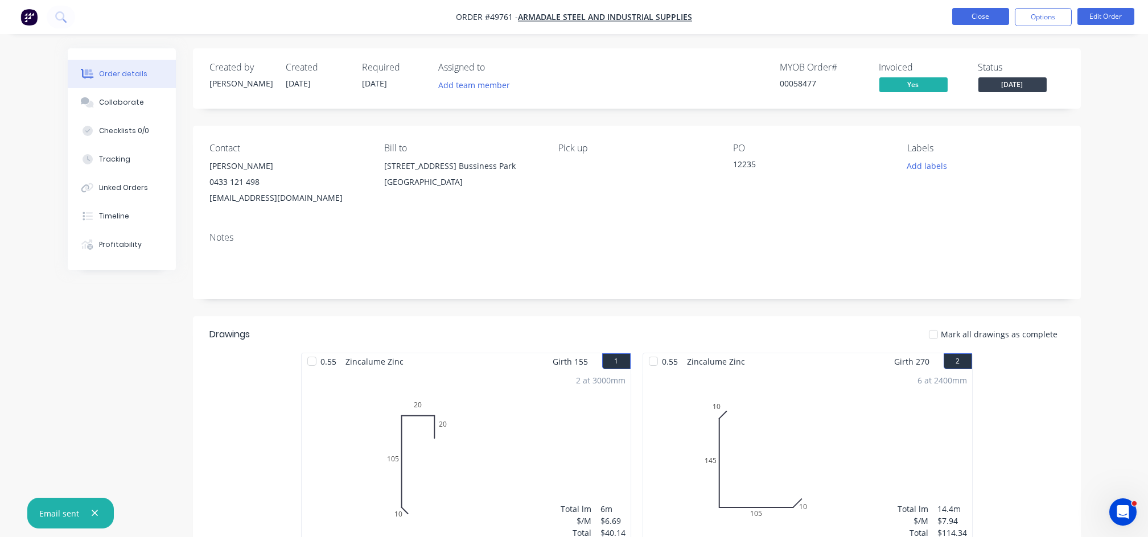
click at [978, 17] on button "Close" at bounding box center [980, 16] width 57 height 17
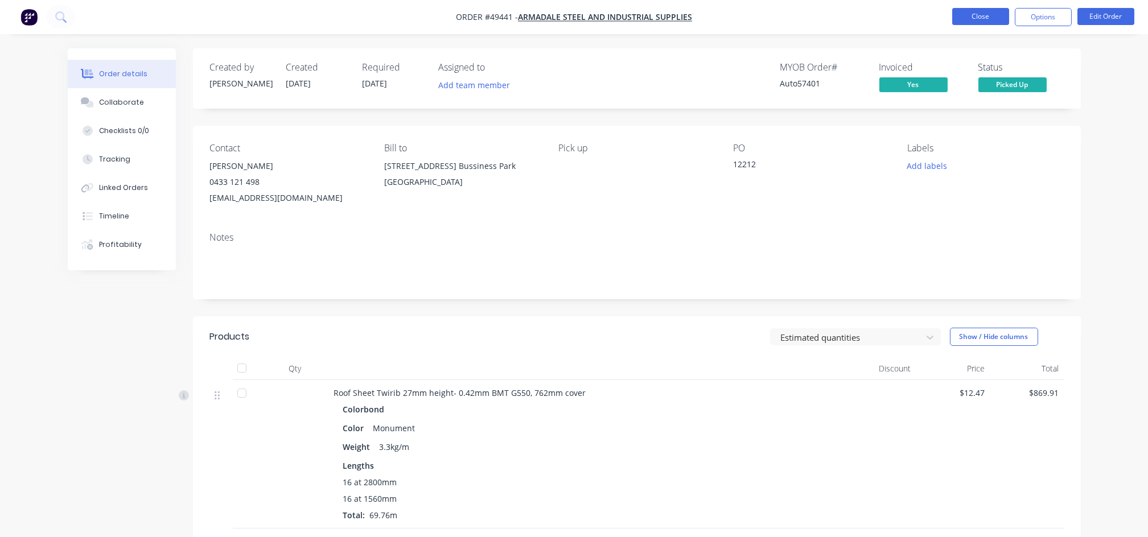
click at [970, 22] on button "Close" at bounding box center [980, 16] width 57 height 17
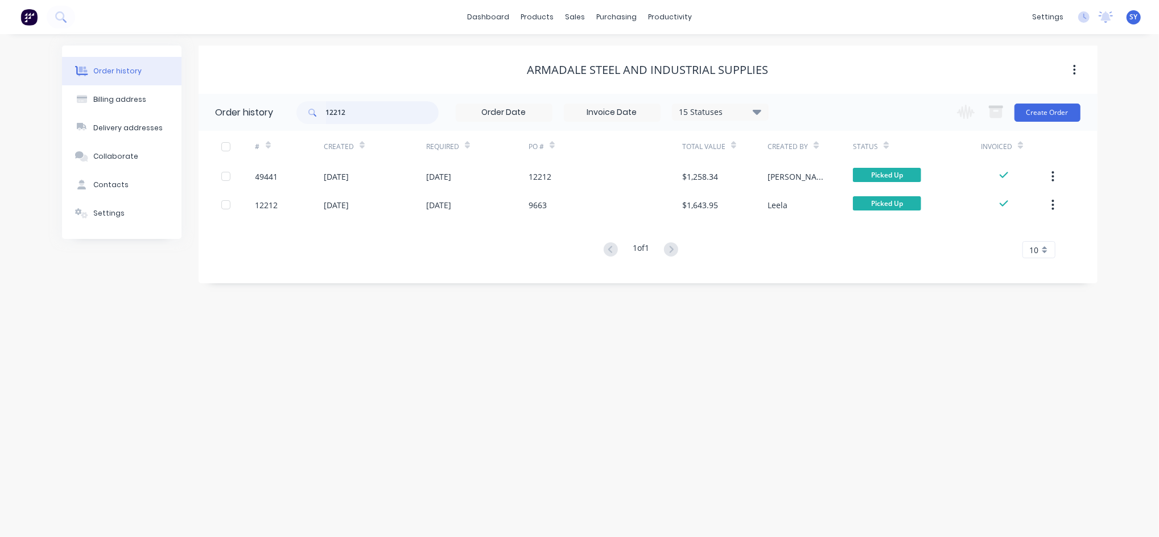
click at [360, 112] on input "12212" at bounding box center [382, 112] width 113 height 23
type input "12215"
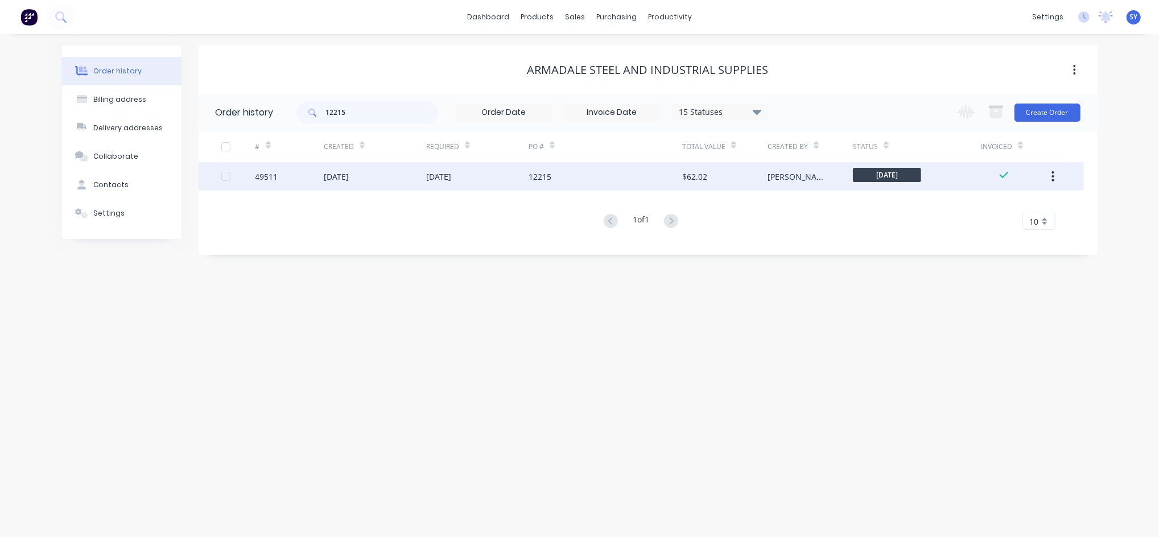
click at [408, 188] on div "[DATE]" at bounding box center [375, 176] width 102 height 28
